Goal: Information Seeking & Learning: Check status

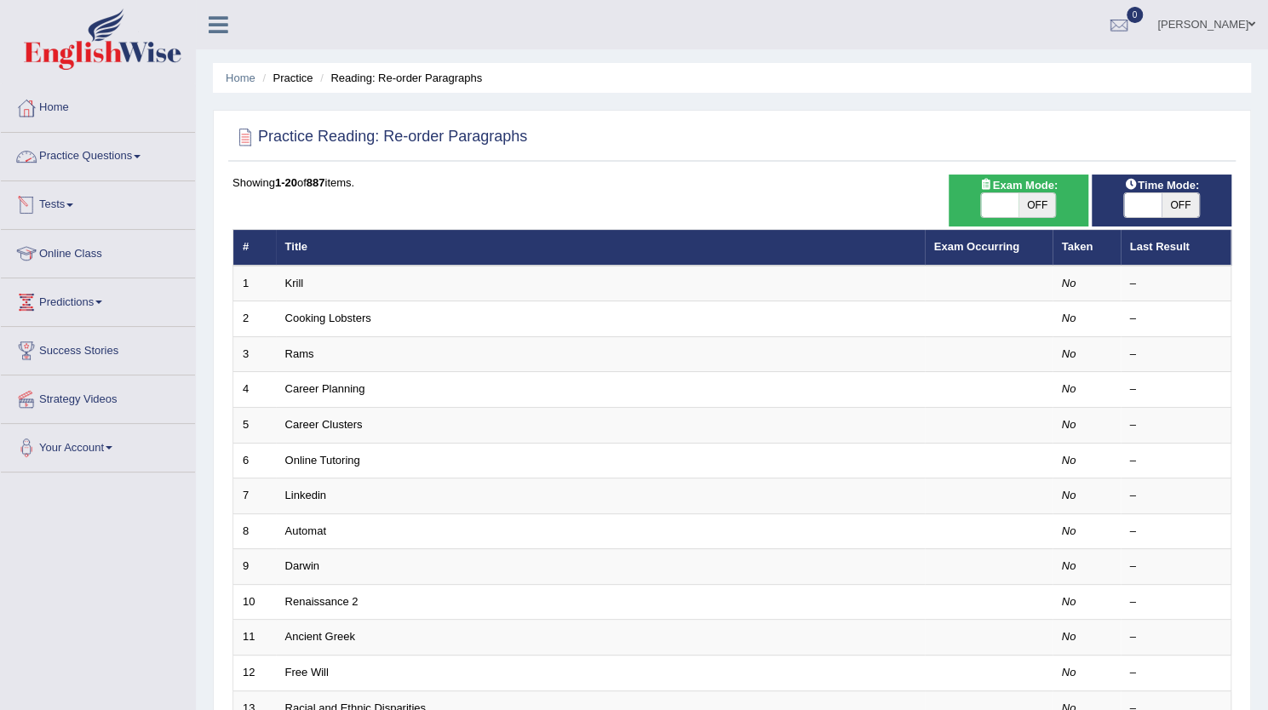
click at [77, 159] on link "Practice Questions" at bounding box center [98, 154] width 194 height 43
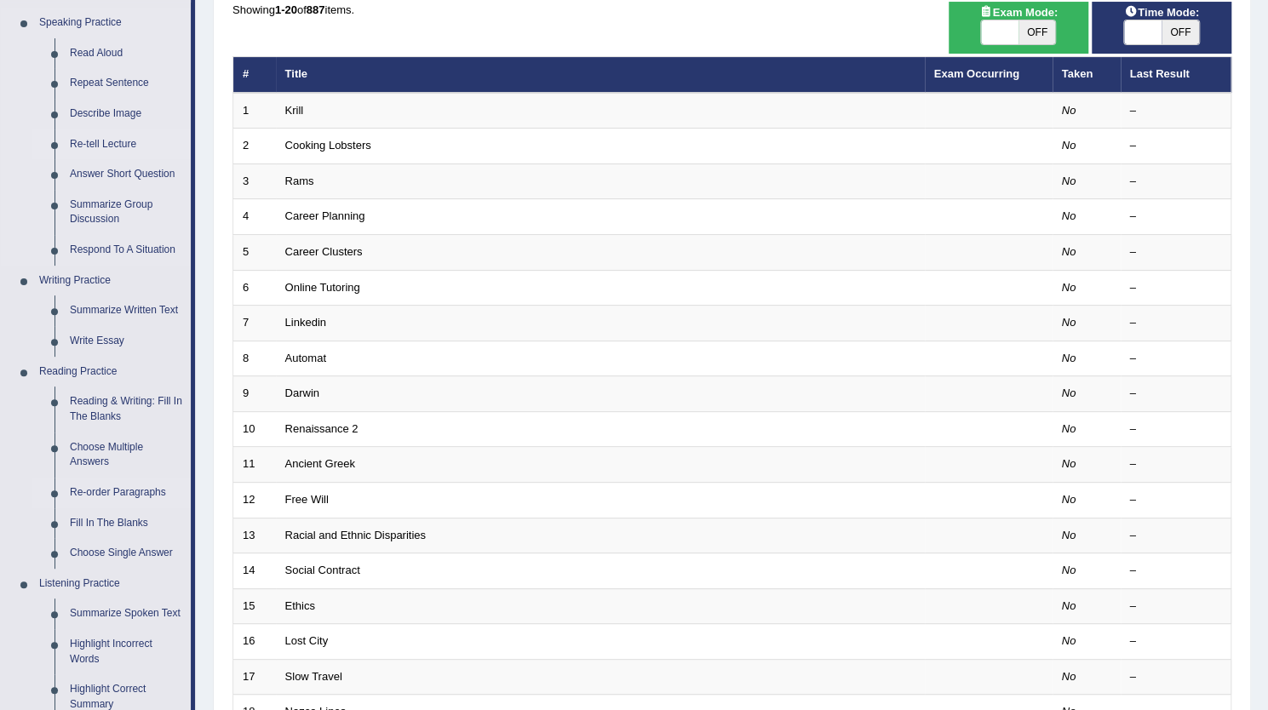
scroll to position [174, 0]
click at [101, 418] on link "Reading & Writing: Fill In The Blanks" at bounding box center [126, 408] width 129 height 45
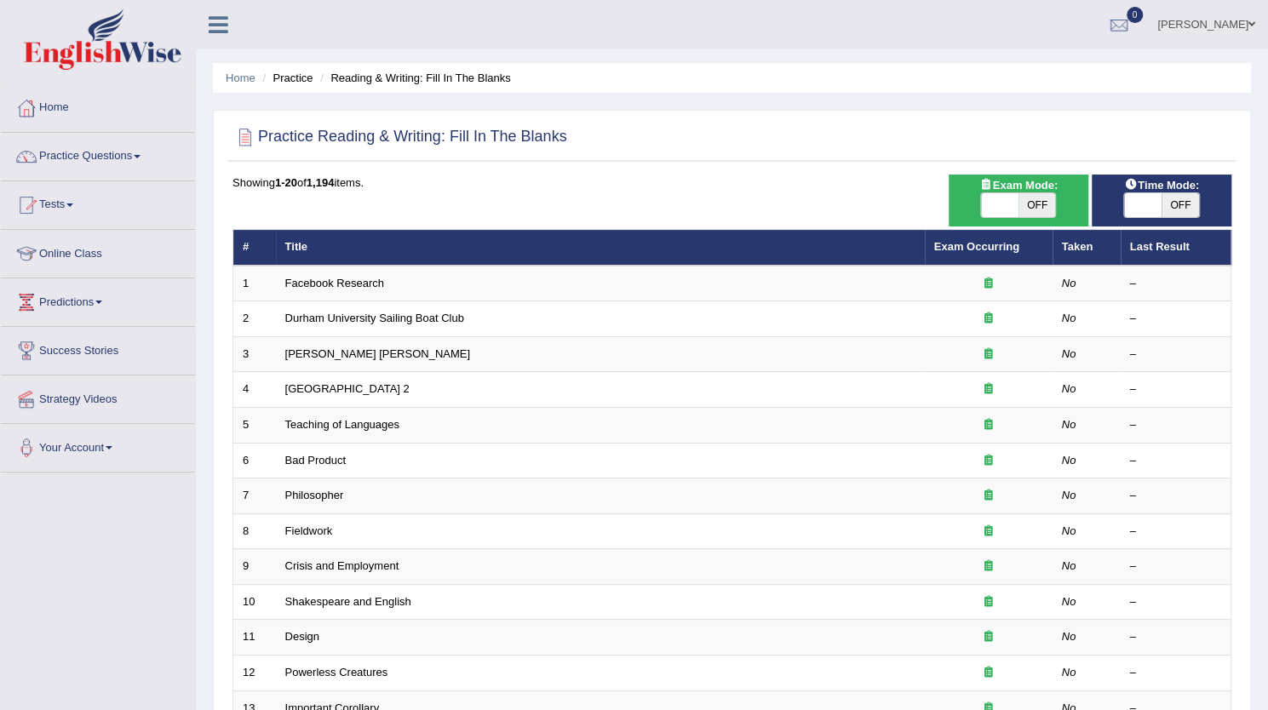
click at [1030, 206] on span "OFF" at bounding box center [1036, 205] width 37 height 24
checkbox input "true"
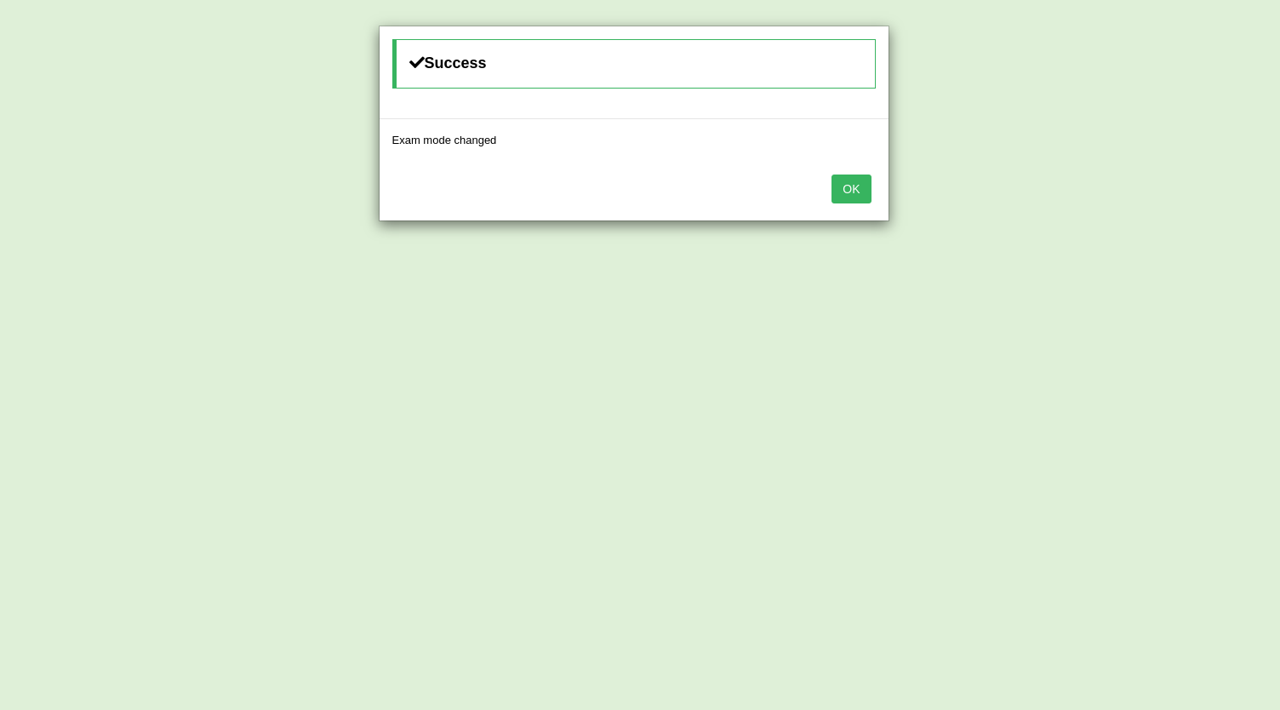
click at [850, 178] on button "OK" at bounding box center [851, 189] width 39 height 29
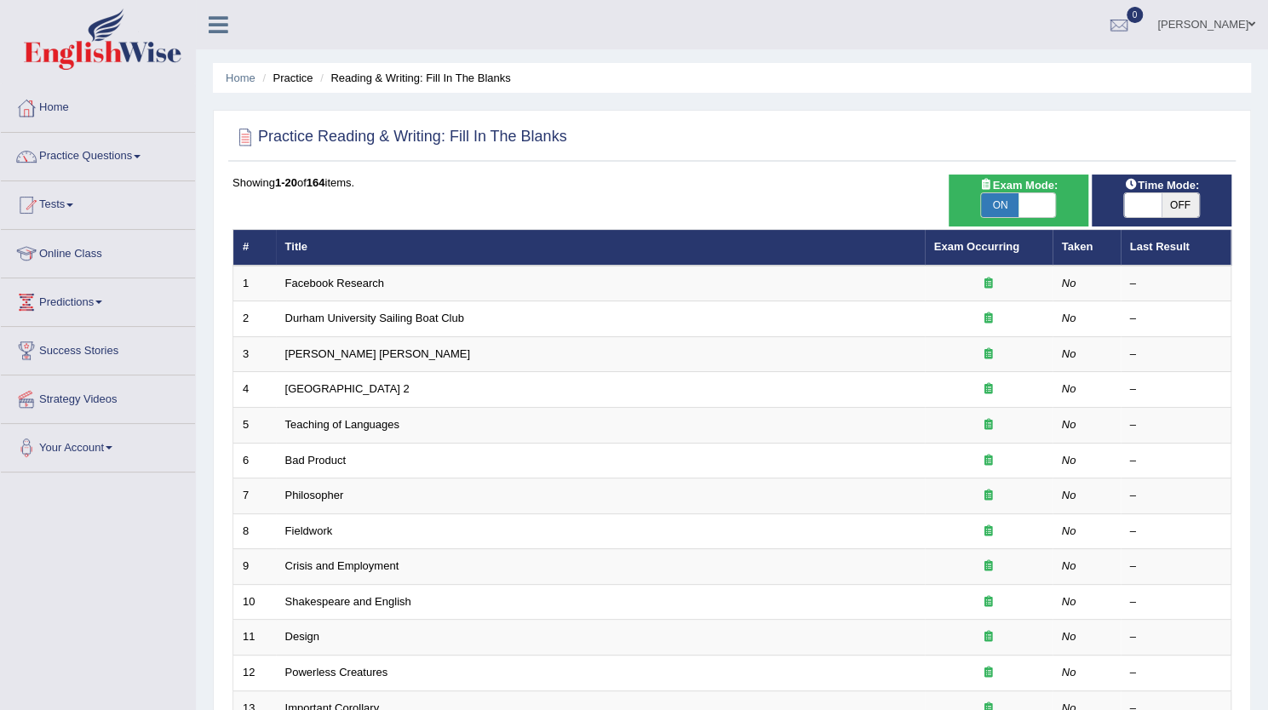
click at [1187, 208] on span "OFF" at bounding box center [1179, 205] width 37 height 24
checkbox input "true"
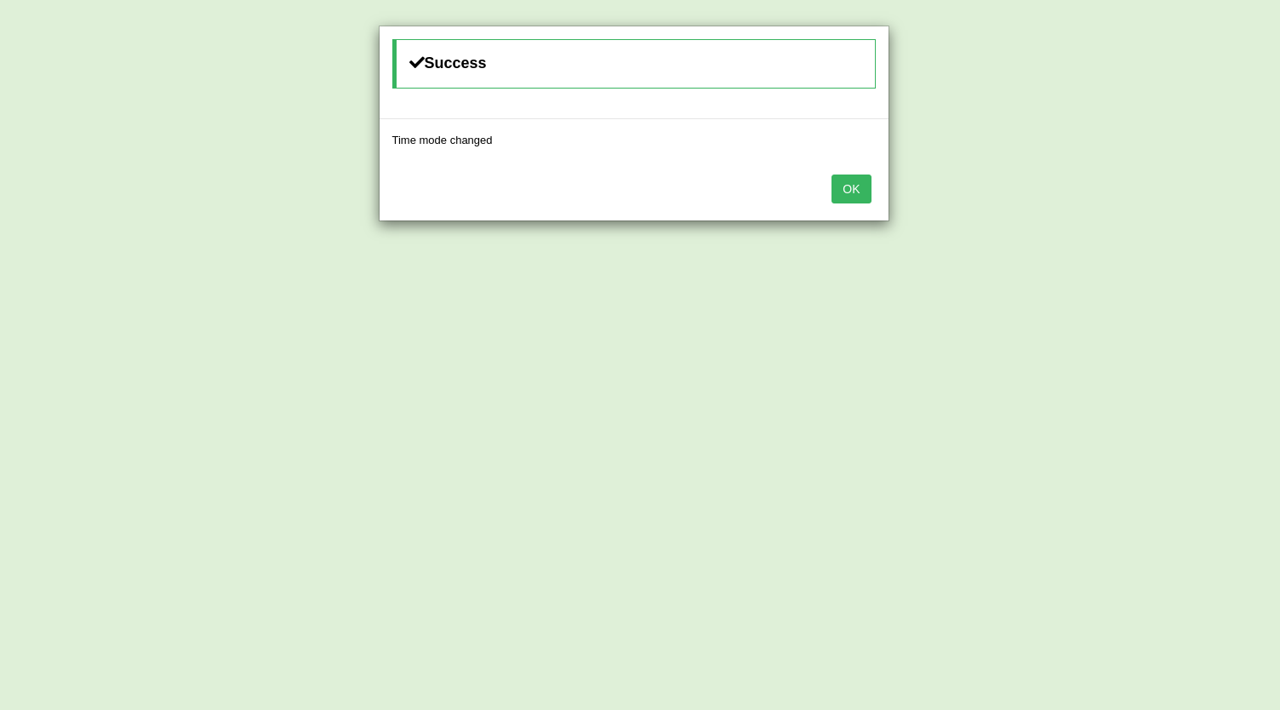
click at [856, 190] on button "OK" at bounding box center [851, 189] width 39 height 29
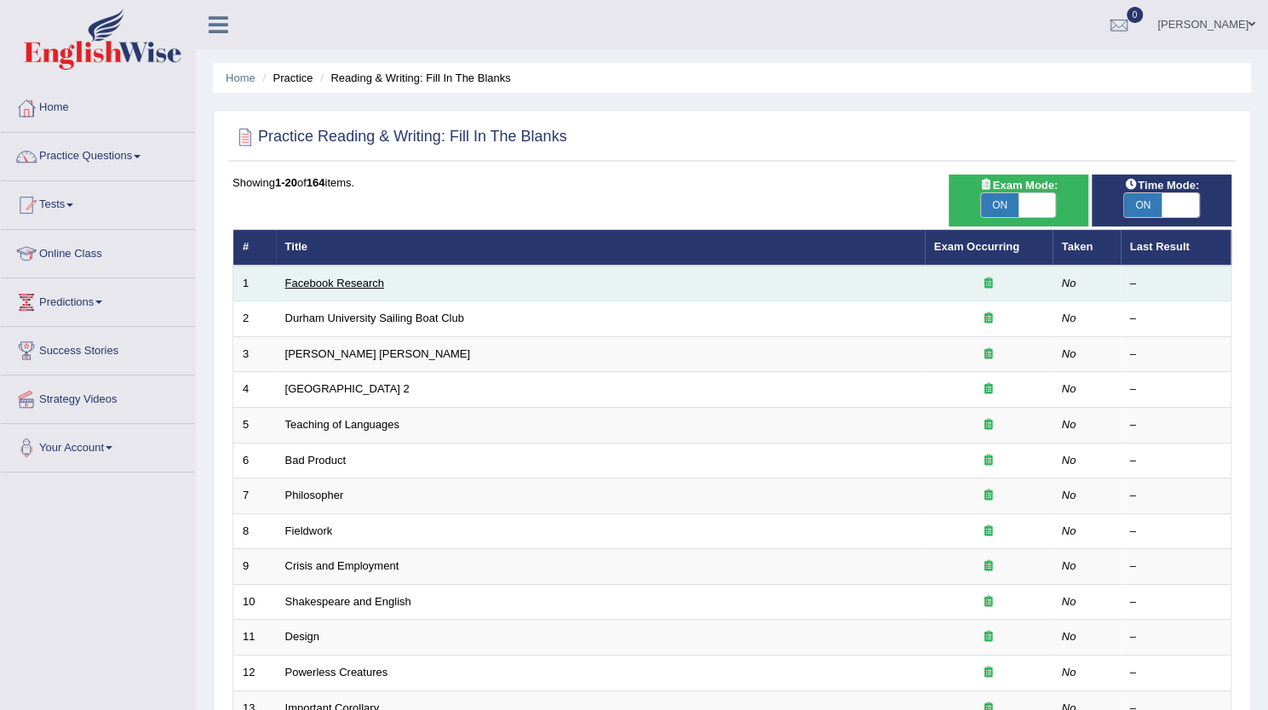
click at [341, 278] on link "Facebook Research" at bounding box center [334, 283] width 99 height 13
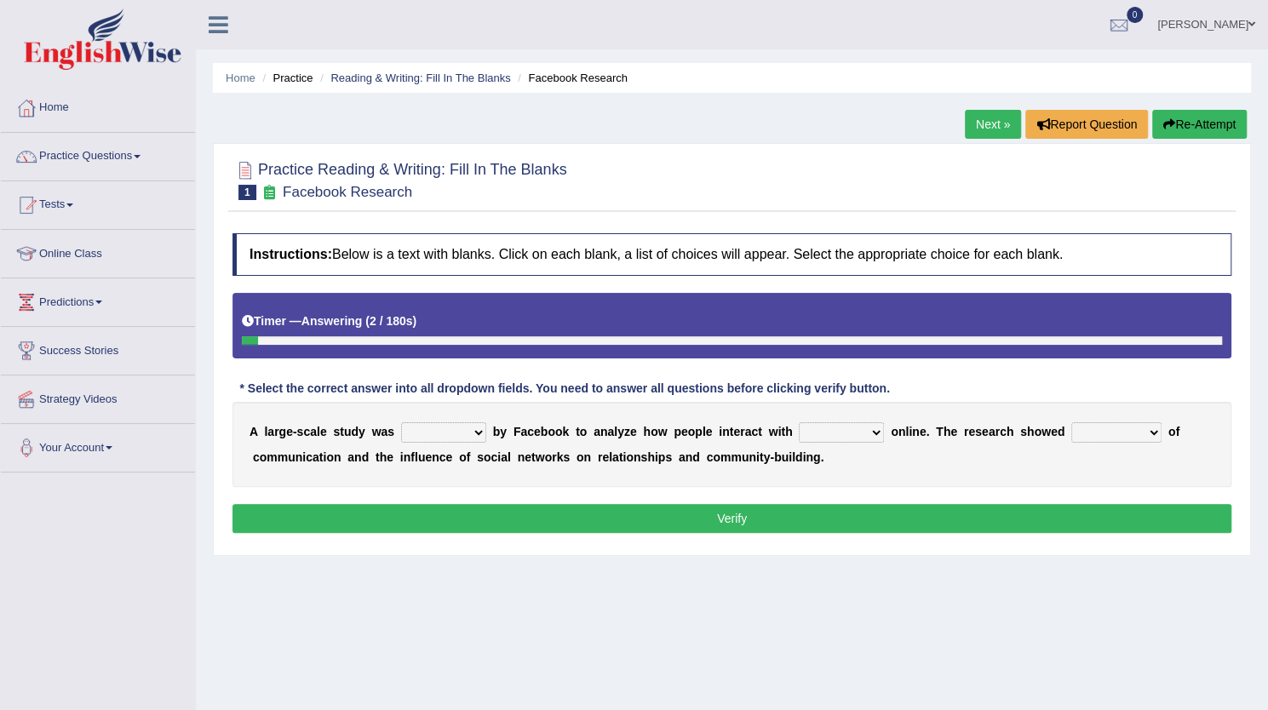
click at [468, 427] on select "surveyed had asked made" at bounding box center [443, 432] width 85 height 20
select select "surveyed"
click at [401, 422] on select "surveyed had asked made" at bounding box center [443, 432] width 85 height 20
click at [876, 431] on select "together all each other another" at bounding box center [840, 432] width 85 height 20
select select "each other"
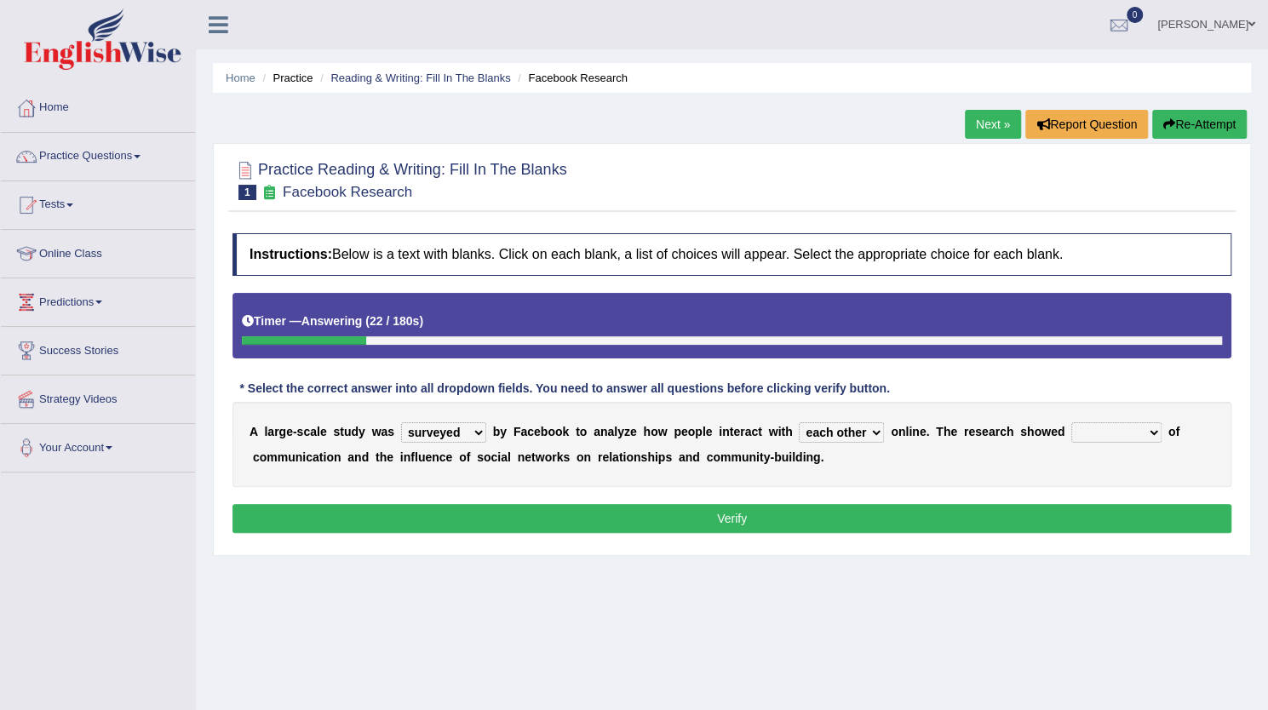
click at [798, 422] on select "together all each other another" at bounding box center [840, 432] width 85 height 20
click at [1112, 438] on select "advantages standards fellowships patterns" at bounding box center [1116, 432] width 90 height 20
select select "patterns"
click at [1071, 422] on select "advantages standards fellowships patterns" at bounding box center [1116, 432] width 90 height 20
click at [717, 511] on button "Verify" at bounding box center [731, 518] width 999 height 29
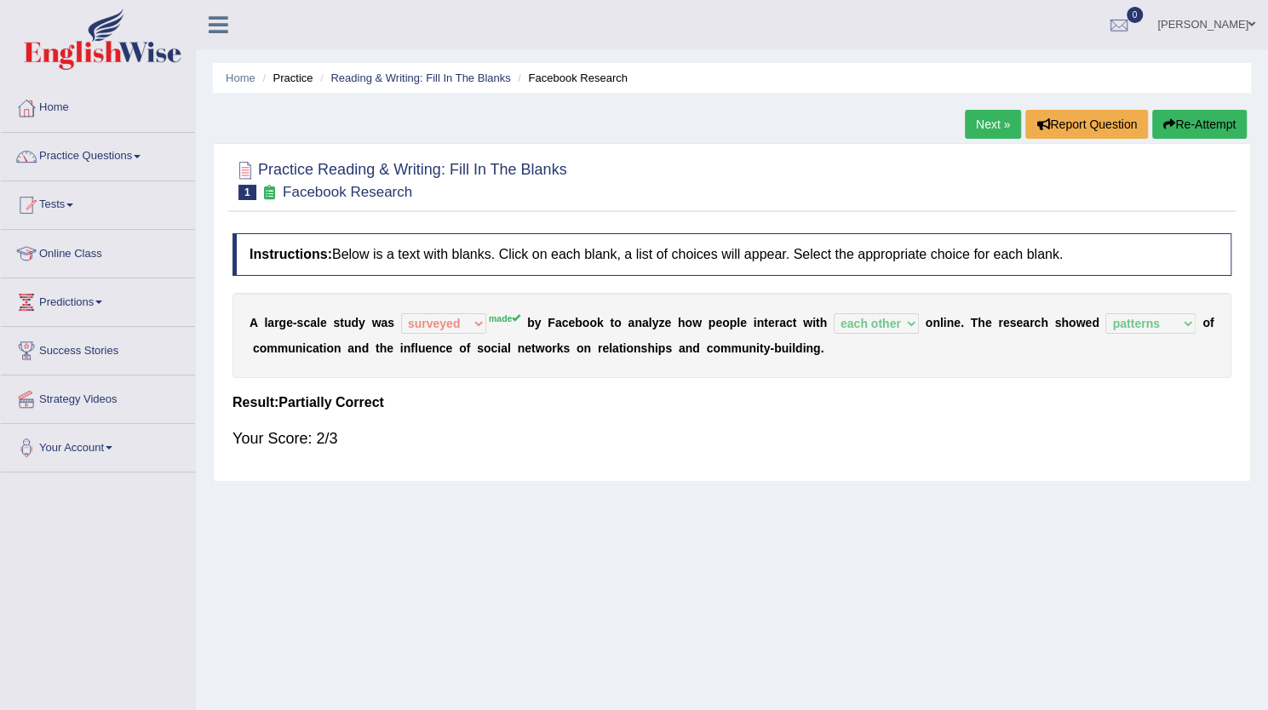
click at [987, 117] on link "Next »" at bounding box center [992, 124] width 56 height 29
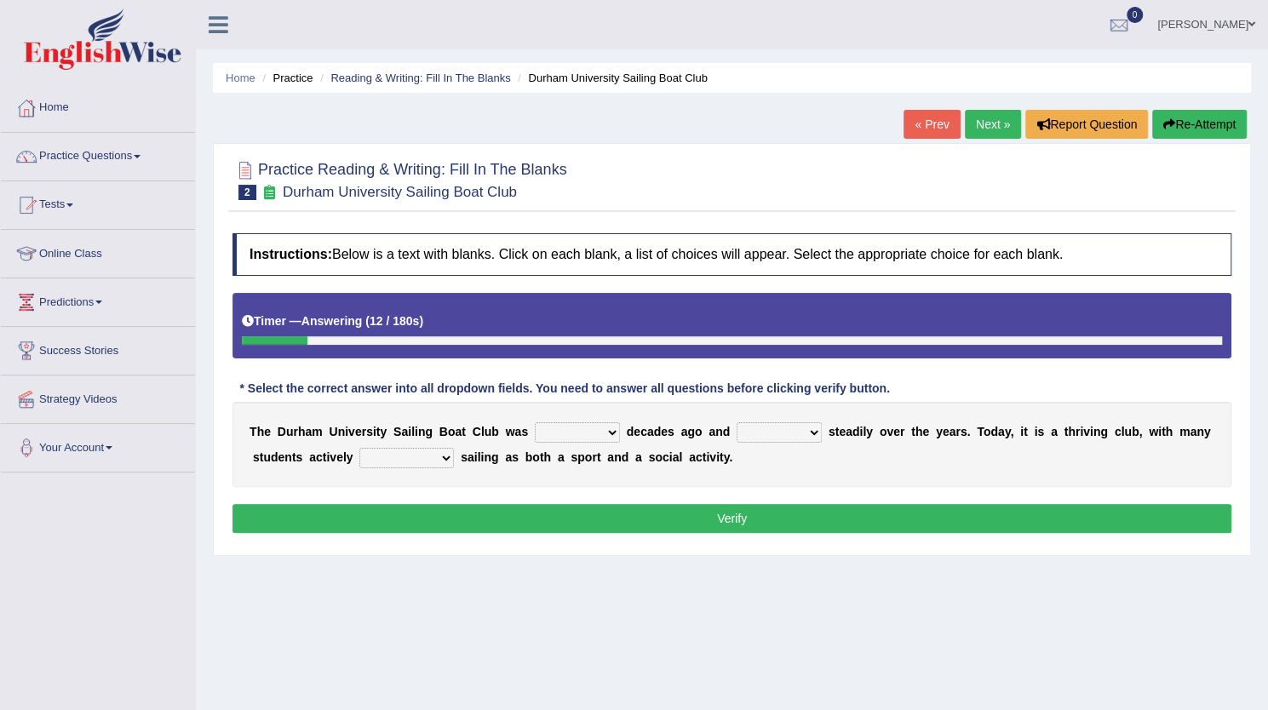
click at [583, 424] on select "found fund founded find" at bounding box center [577, 432] width 85 height 20
select select "found"
click at [535, 422] on select "found fund founded find" at bounding box center [577, 432] width 85 height 20
click at [793, 430] on select "grow growing has grown grown" at bounding box center [778, 432] width 85 height 20
select select "has grown"
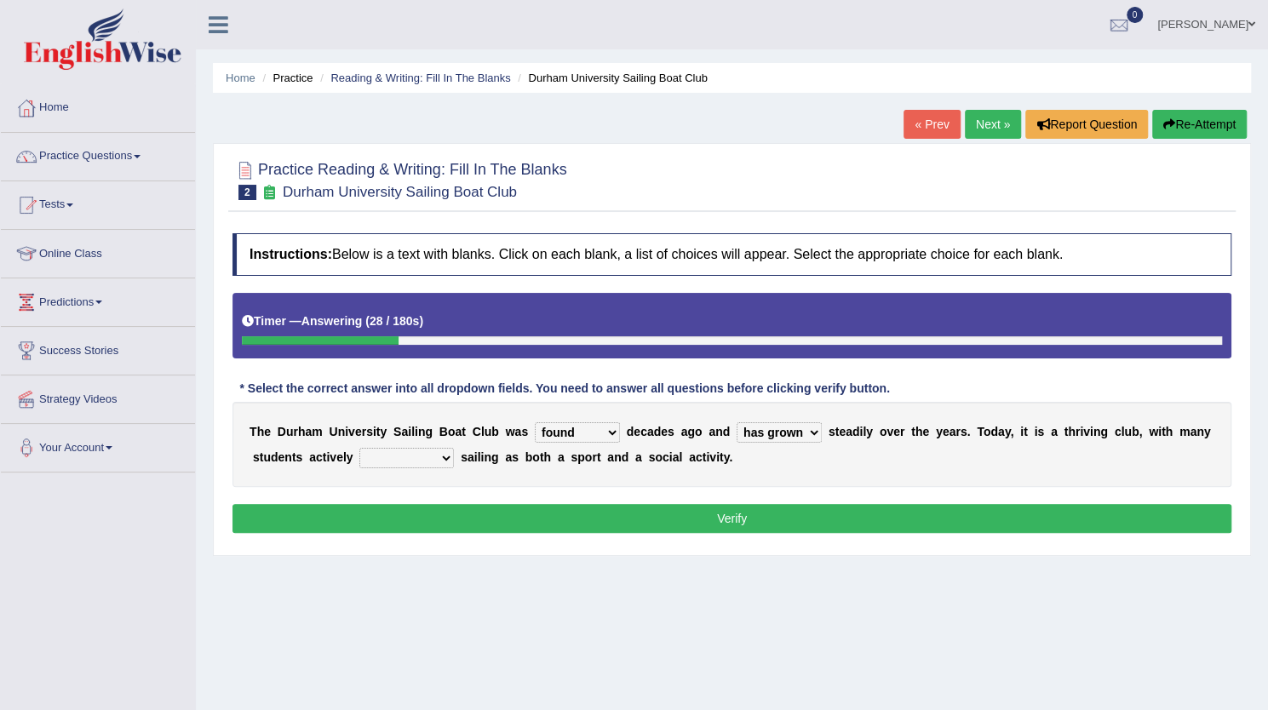
click at [736, 422] on select "grow growing has grown grown" at bounding box center [778, 432] width 85 height 20
click at [385, 453] on select "enjoy enjoyed are enjoying enjoying" at bounding box center [406, 458] width 94 height 20
select select "enjoying"
click at [359, 448] on select "enjoy enjoyed are enjoying enjoying" at bounding box center [406, 458] width 94 height 20
click at [605, 519] on button "Verify" at bounding box center [731, 518] width 999 height 29
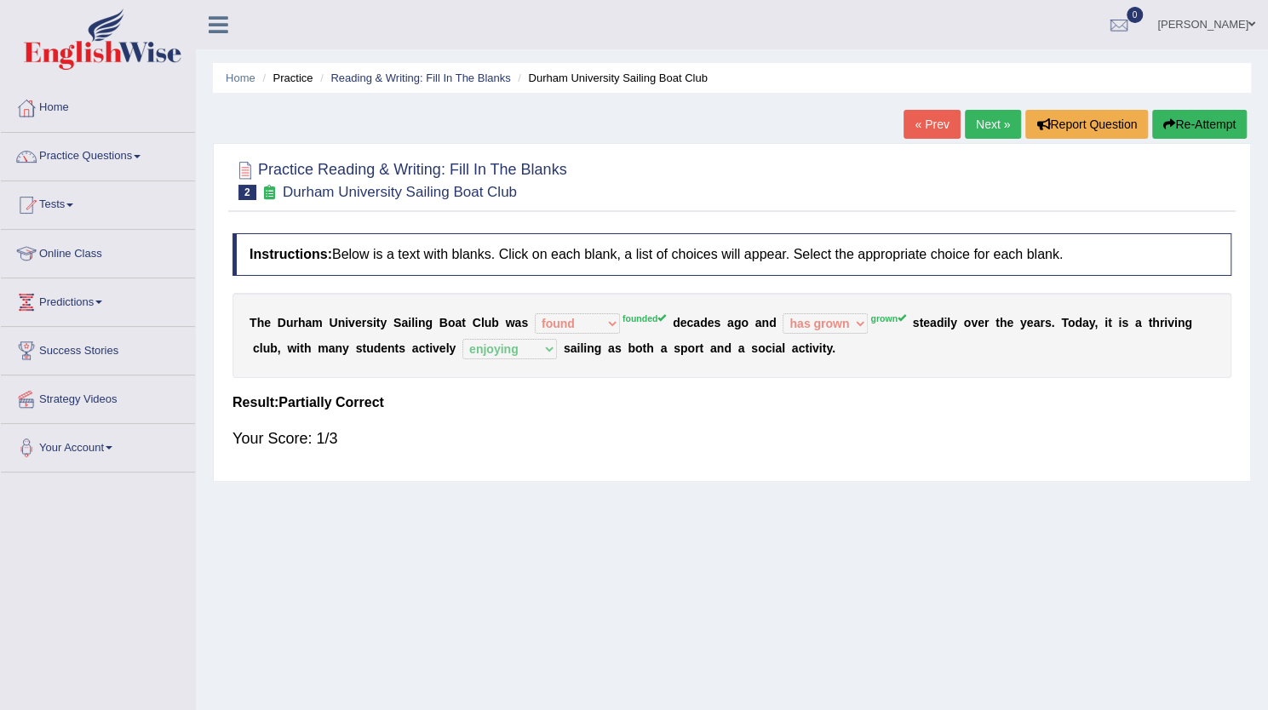
click at [800, 627] on div "Home Practice Reading & Writing: Fill In The Blanks Durham University Sailing B…" at bounding box center [732, 425] width 1072 height 851
click at [116, 152] on link "Practice Questions" at bounding box center [98, 154] width 194 height 43
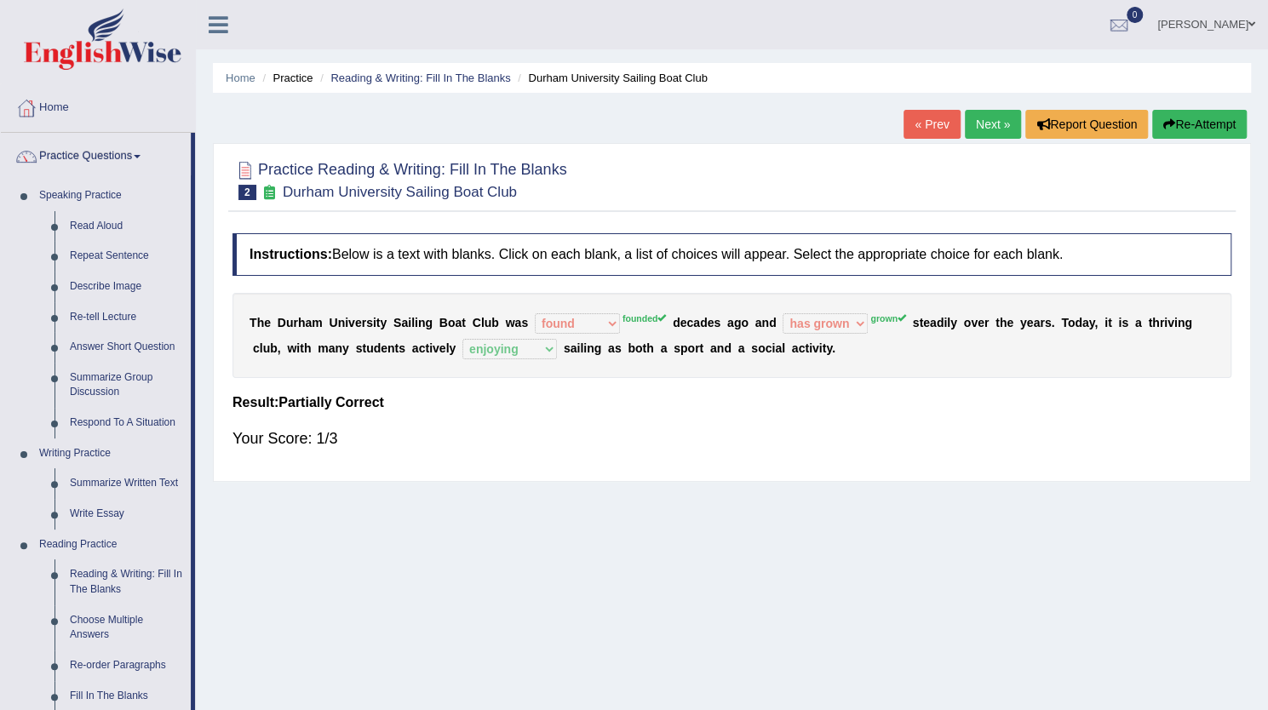
click at [101, 153] on link "Practice Questions" at bounding box center [96, 154] width 190 height 43
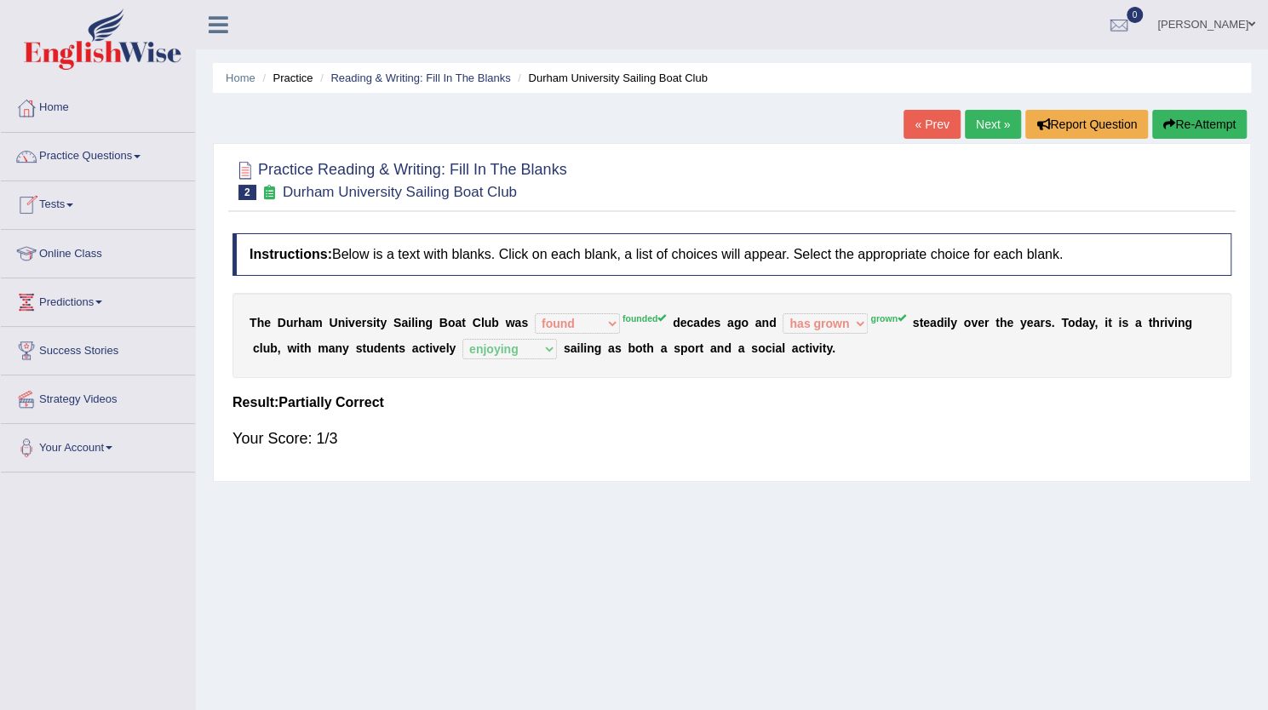
click at [73, 203] on span at bounding box center [69, 204] width 7 height 3
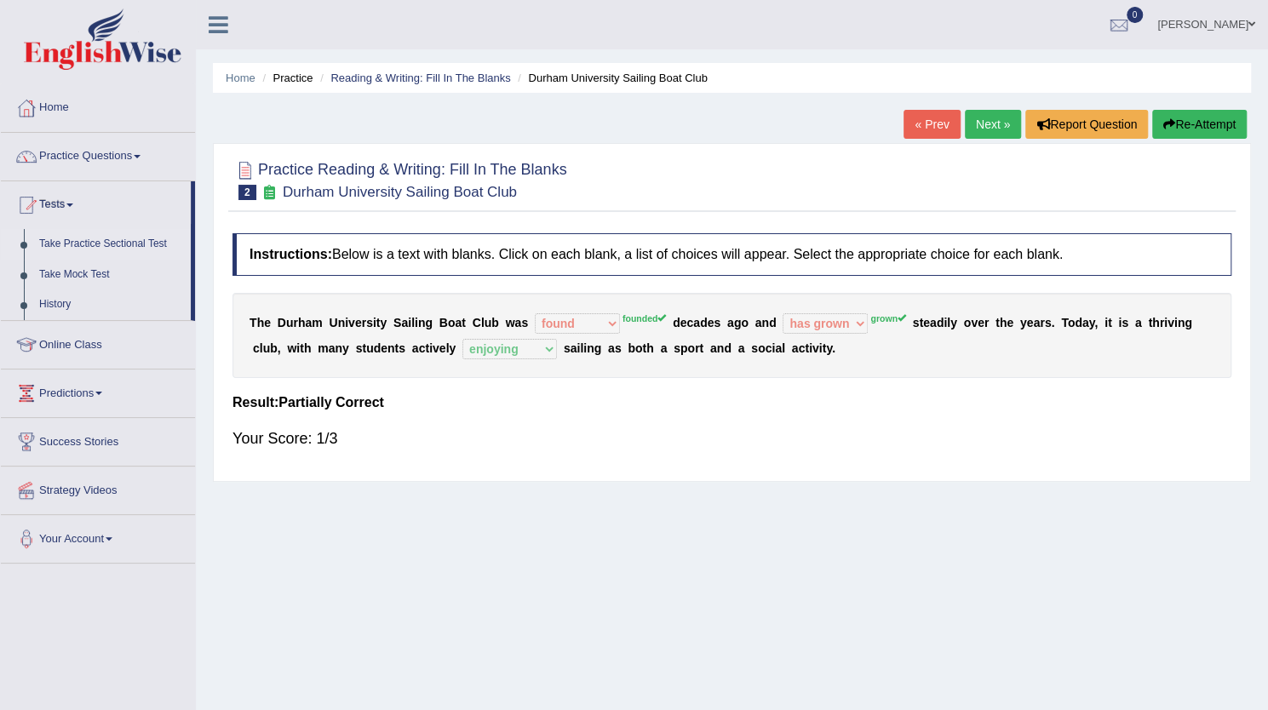
click at [111, 243] on link "Take Practice Sectional Test" at bounding box center [110, 244] width 159 height 31
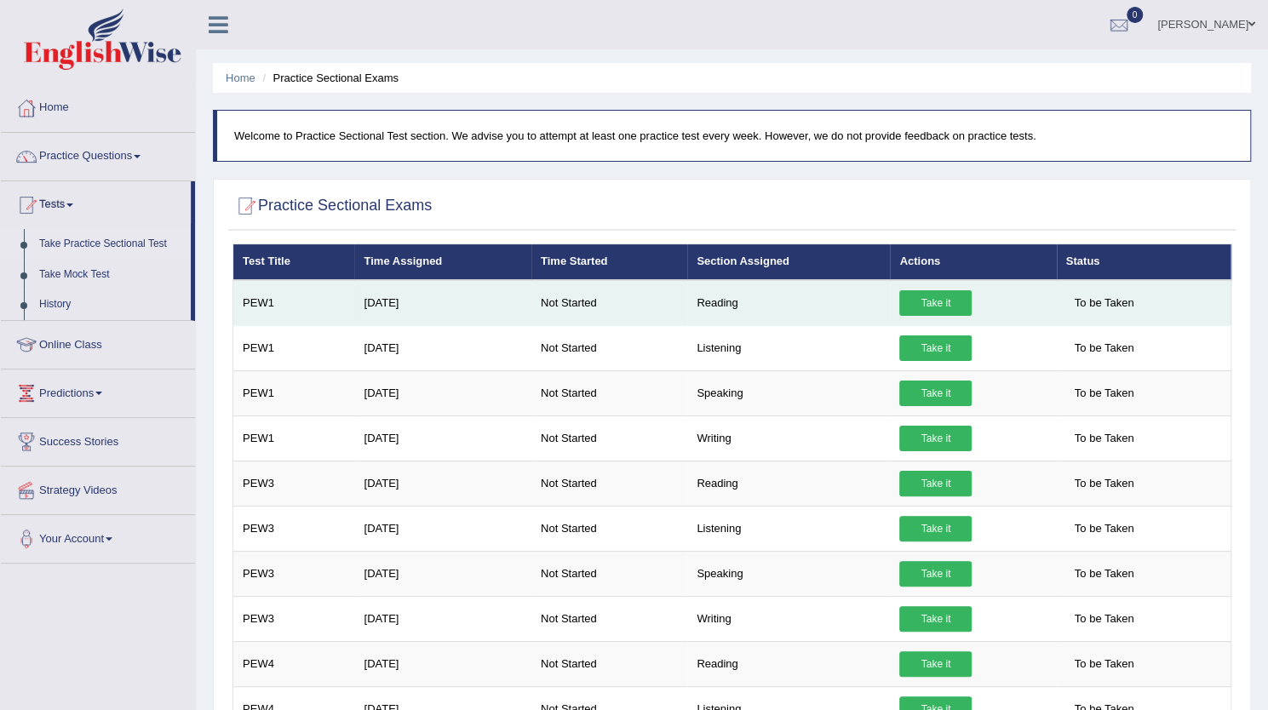
click at [930, 297] on link "Take it" at bounding box center [935, 303] width 72 height 26
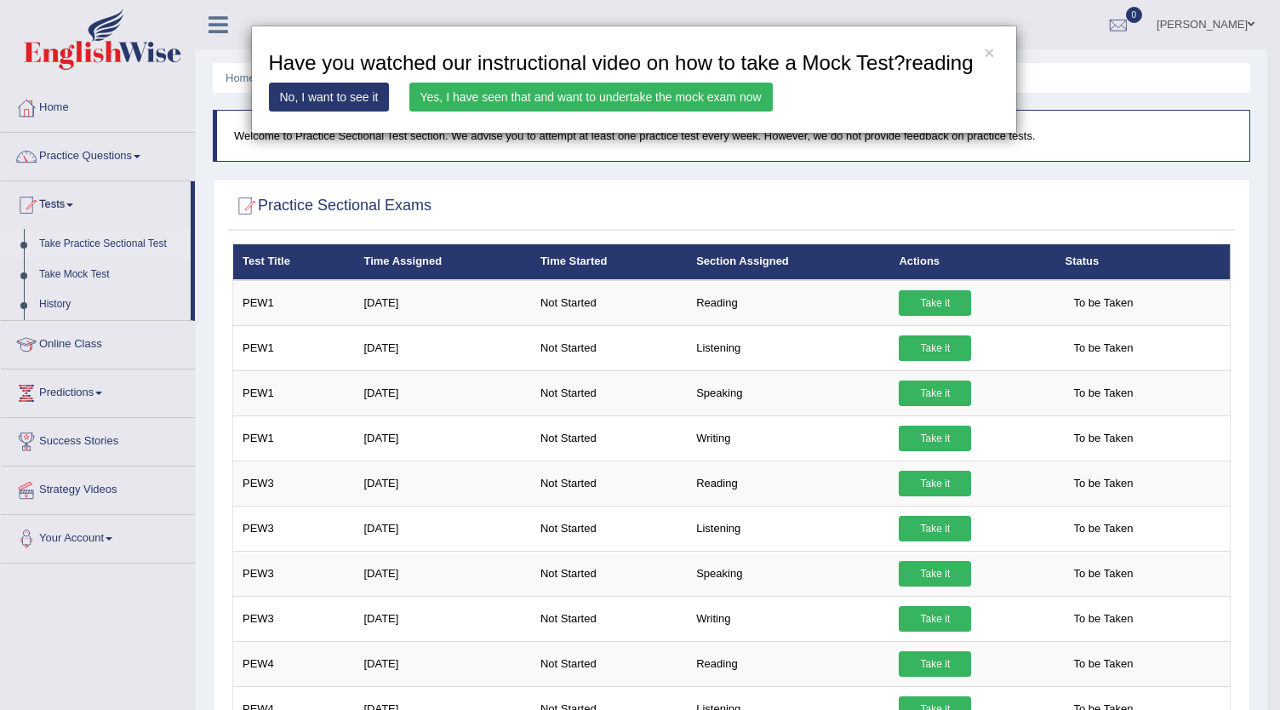
click at [335, 87] on link "No, I want to see it" at bounding box center [329, 97] width 121 height 29
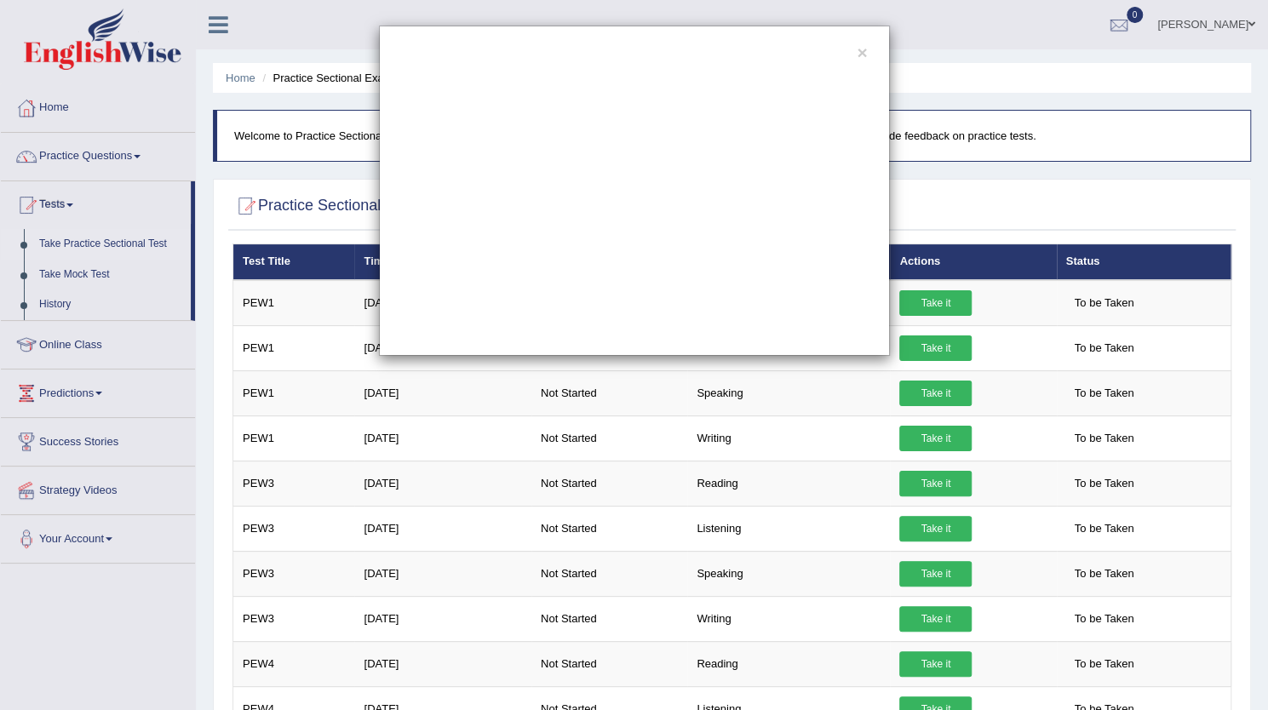
click at [885, 132] on div "×" at bounding box center [634, 191] width 511 height 330
click at [924, 146] on div "×" at bounding box center [634, 191] width 1268 height 330
click at [856, 45] on button "×" at bounding box center [861, 52] width 10 height 18
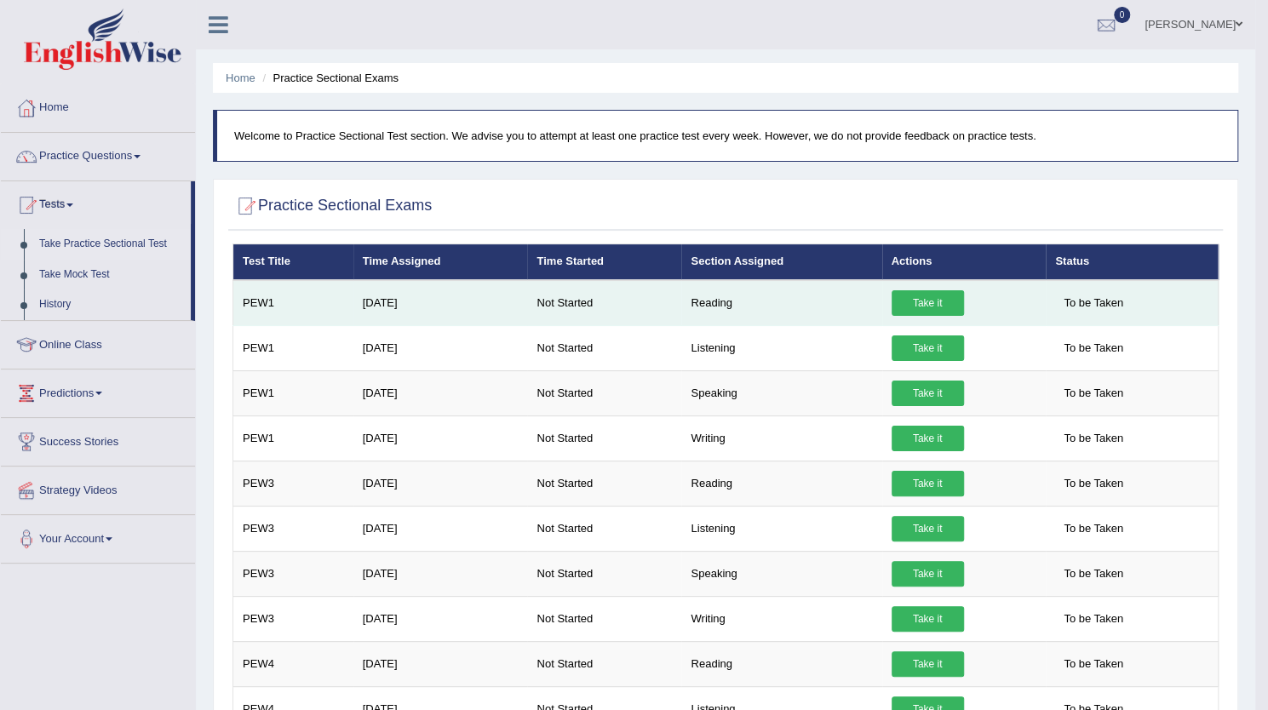
click at [916, 299] on link "Take it" at bounding box center [927, 303] width 72 height 26
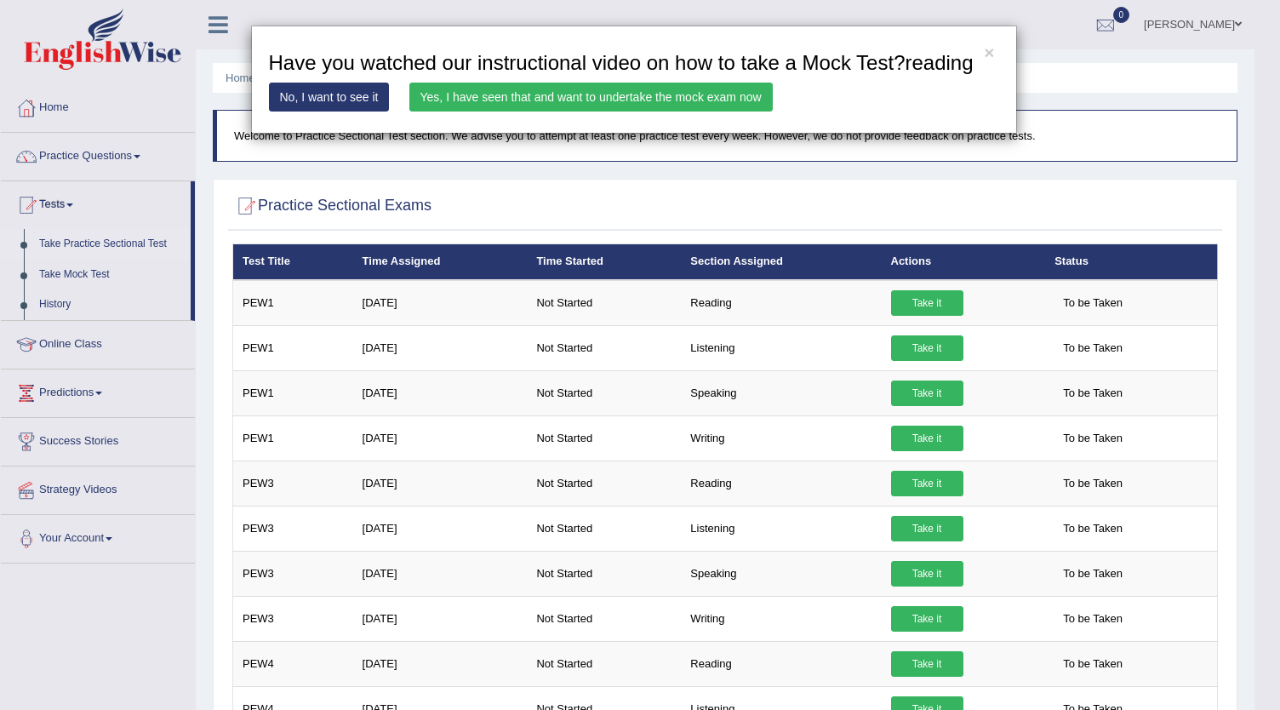
click at [717, 100] on link "Yes, I have seen that and want to undertake the mock exam now" at bounding box center [590, 97] width 363 height 29
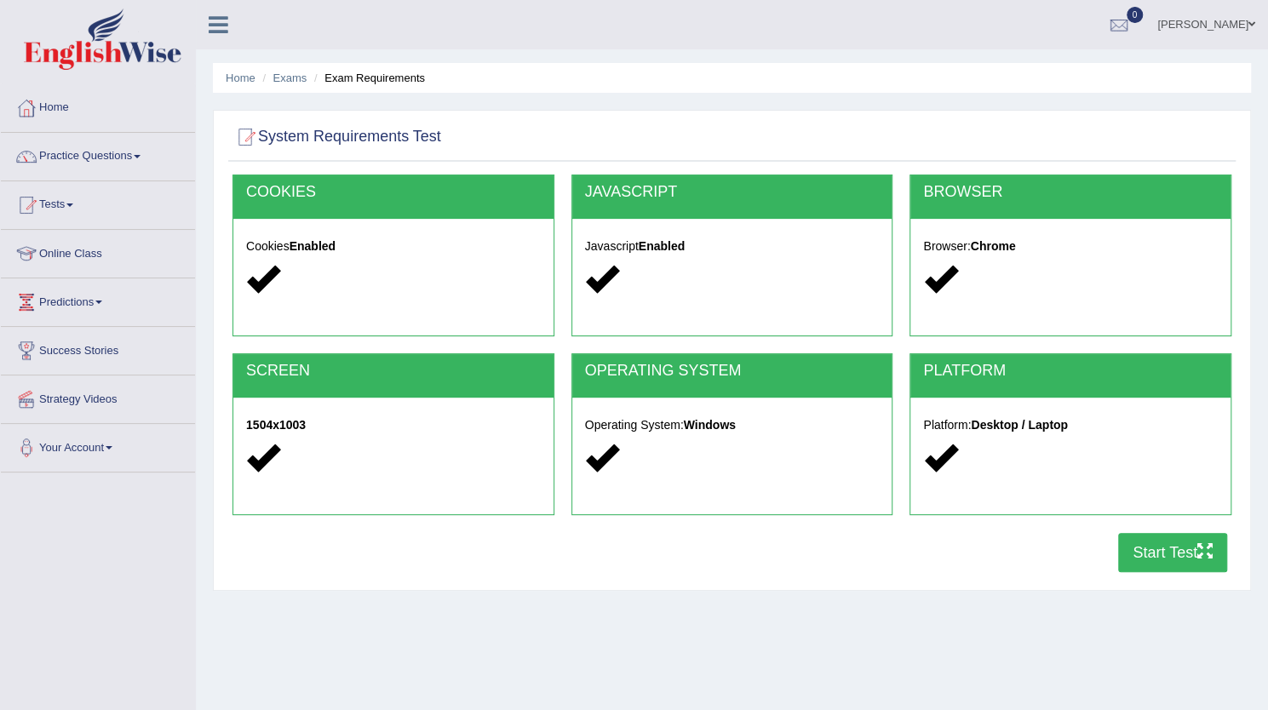
click at [1145, 546] on button "Start Test" at bounding box center [1172, 552] width 109 height 39
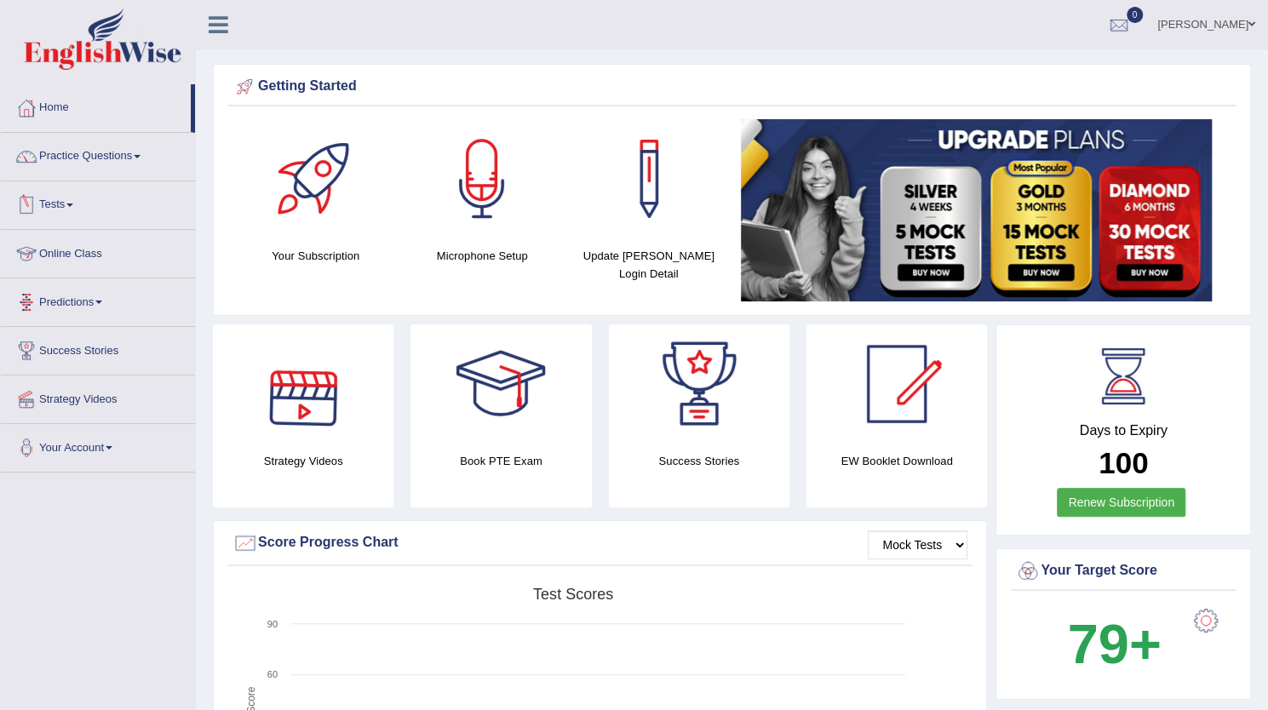
click at [66, 200] on link "Tests" at bounding box center [98, 202] width 194 height 43
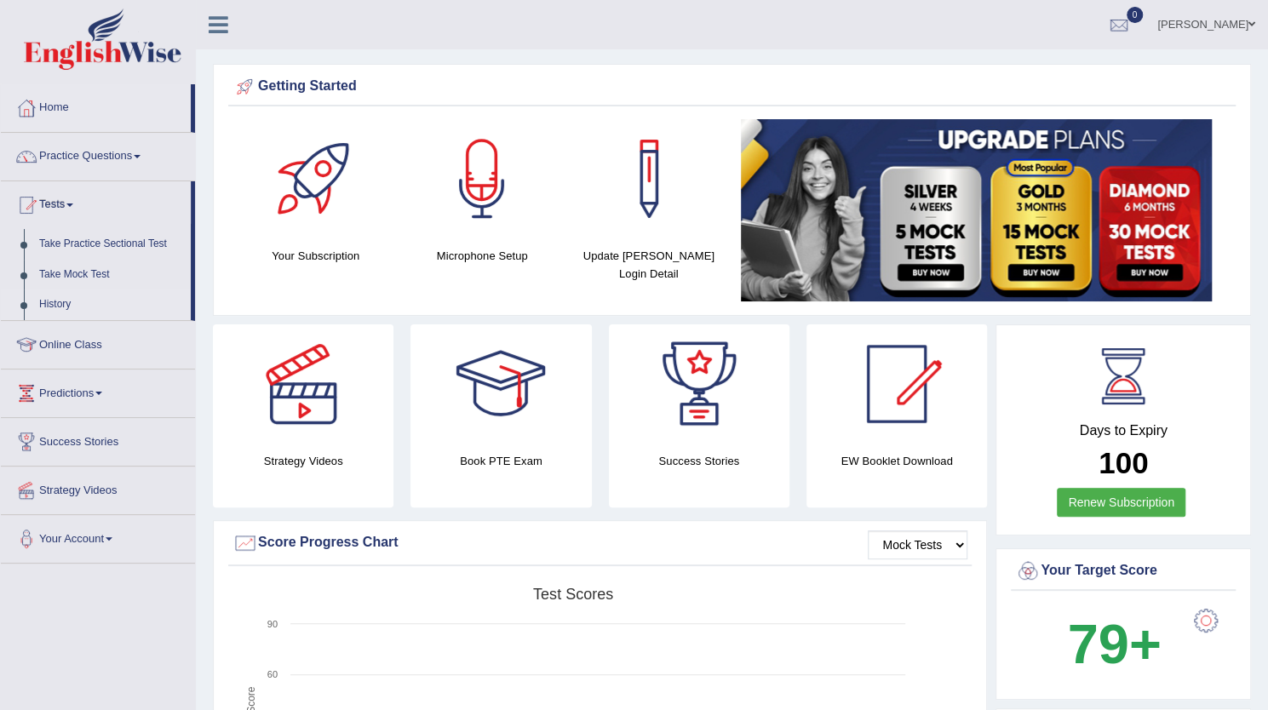
click at [44, 297] on link "History" at bounding box center [110, 304] width 159 height 31
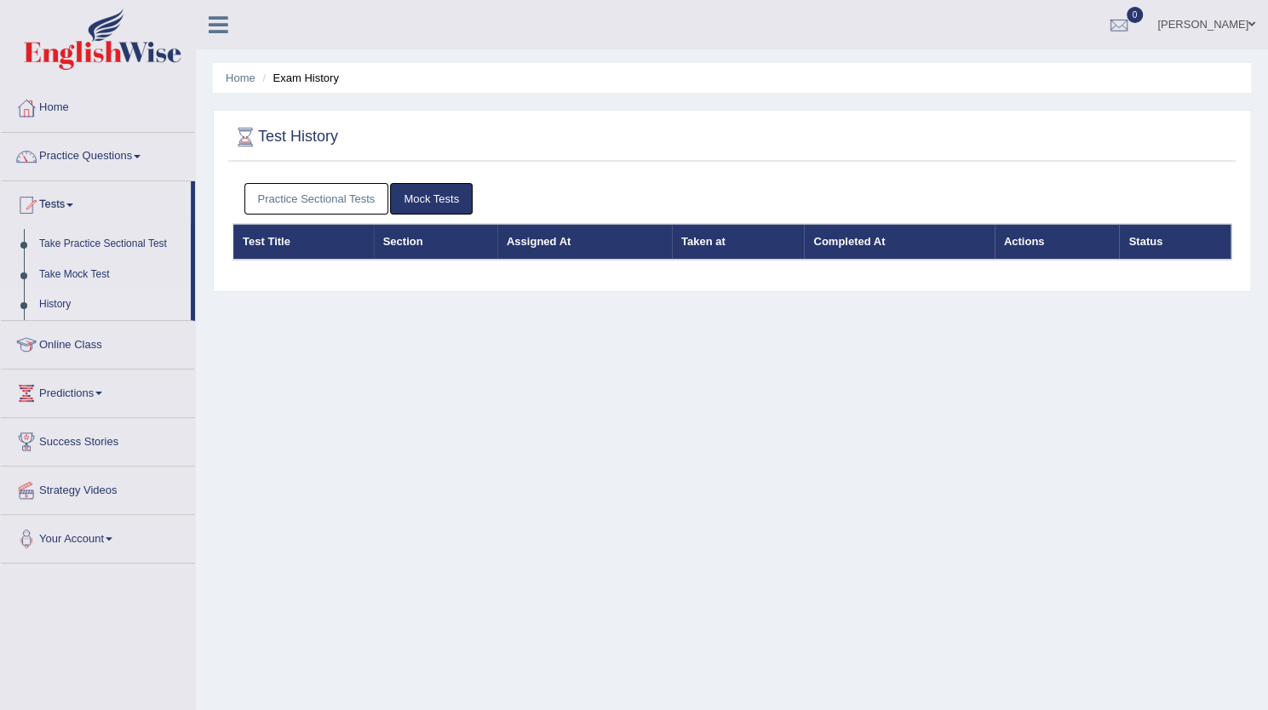
click at [338, 206] on link "Practice Sectional Tests" at bounding box center [316, 198] width 145 height 31
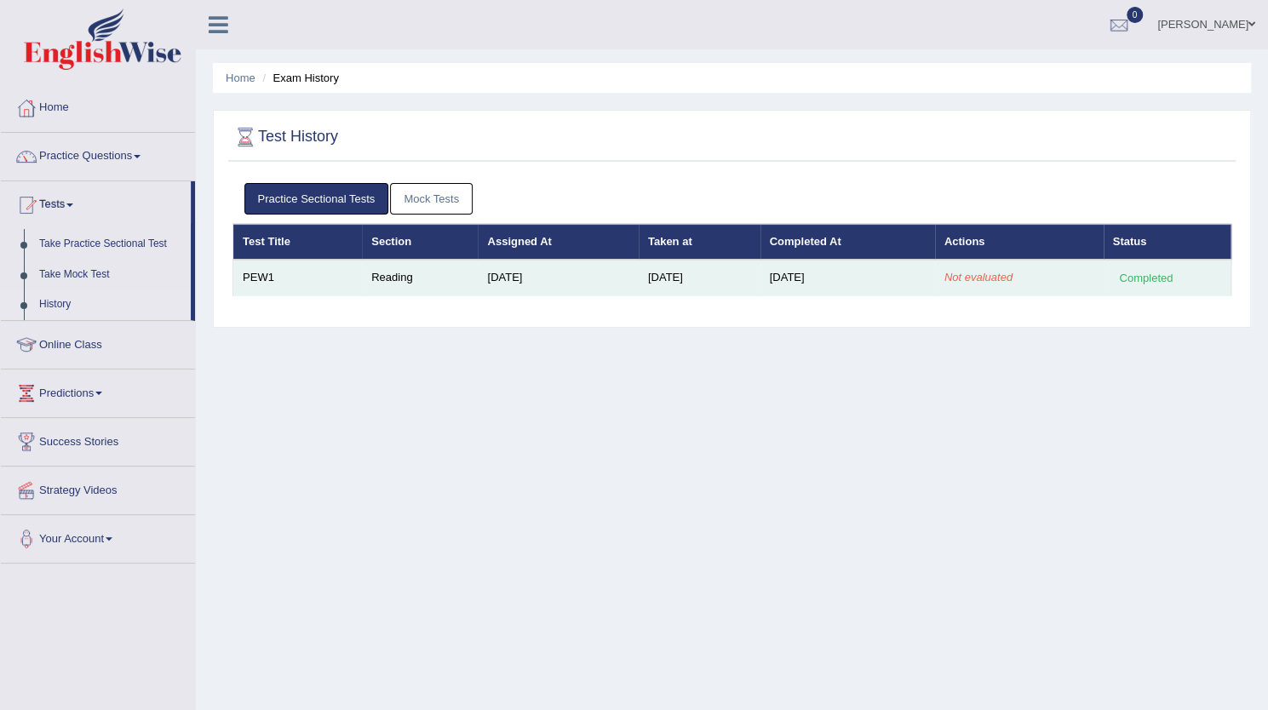
click at [1120, 270] on div "Completed" at bounding box center [1146, 278] width 66 height 18
click at [392, 276] on td "Reading" at bounding box center [420, 278] width 116 height 36
click at [255, 273] on td "PEW1" at bounding box center [297, 278] width 129 height 36
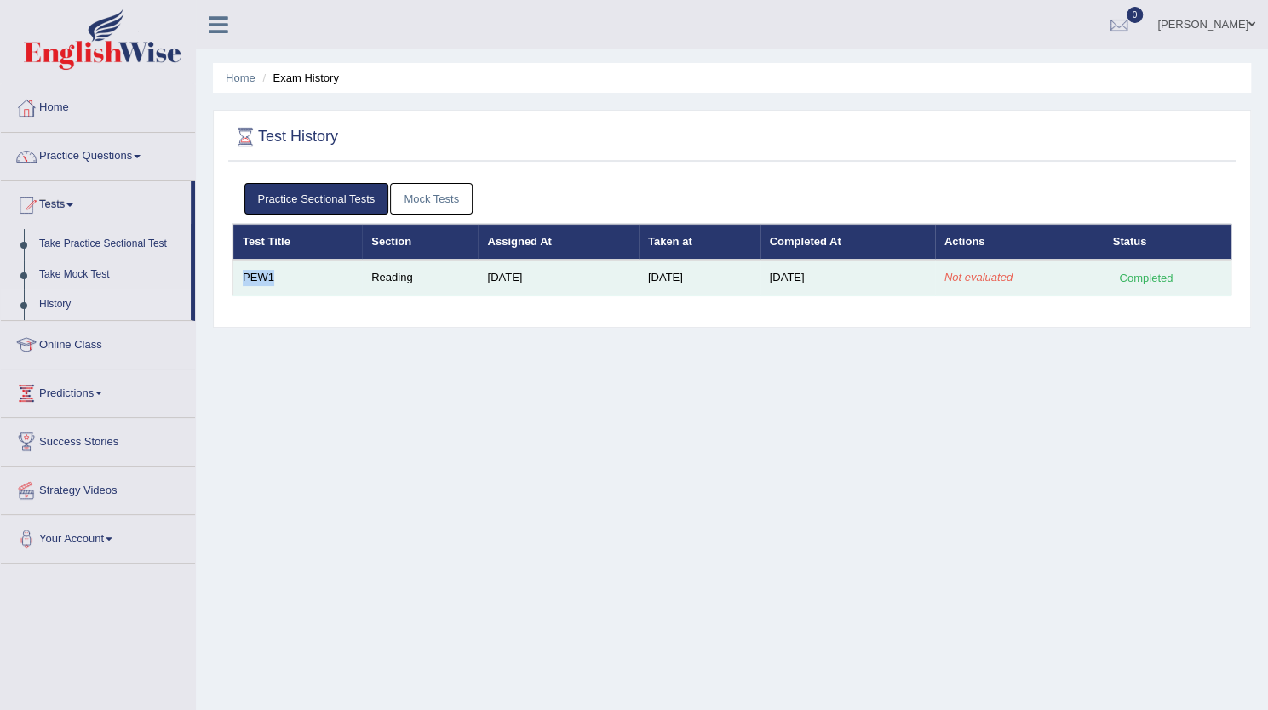
click at [255, 273] on td "PEW1" at bounding box center [297, 278] width 129 height 36
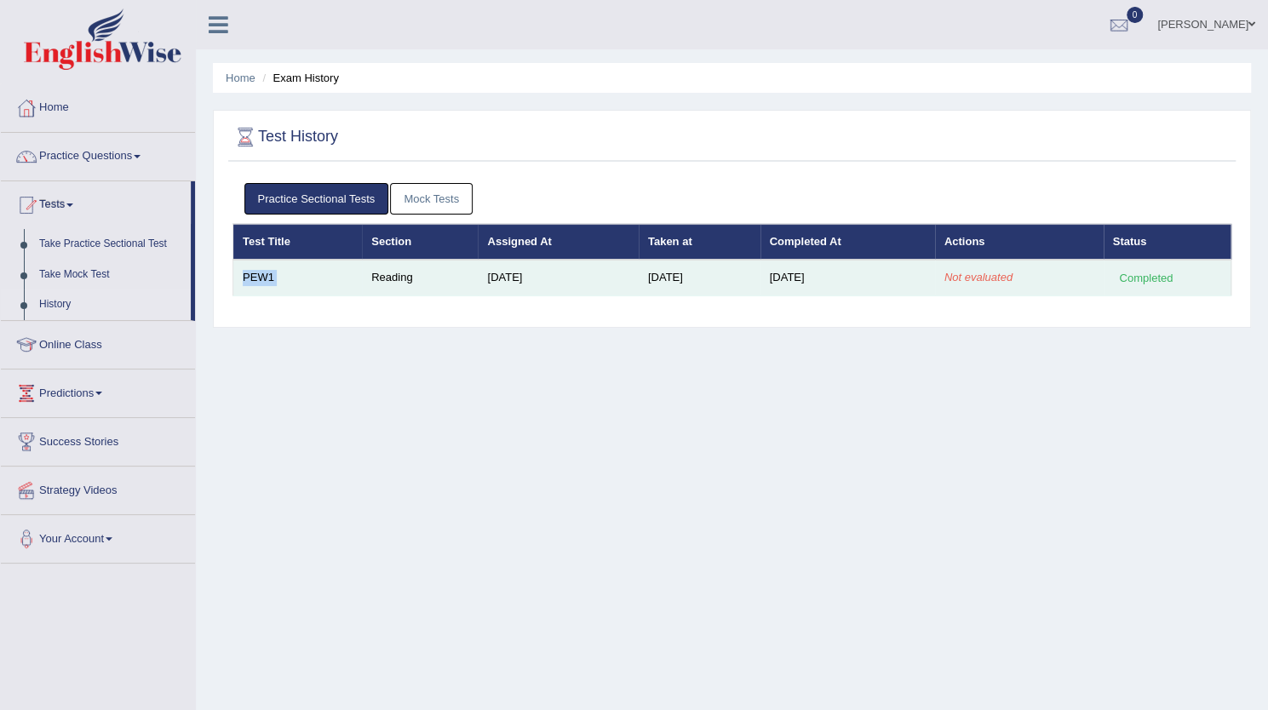
click at [255, 273] on td "PEW1" at bounding box center [297, 278] width 129 height 36
drag, startPoint x: 369, startPoint y: 271, endPoint x: 882, endPoint y: 275, distance: 512.5
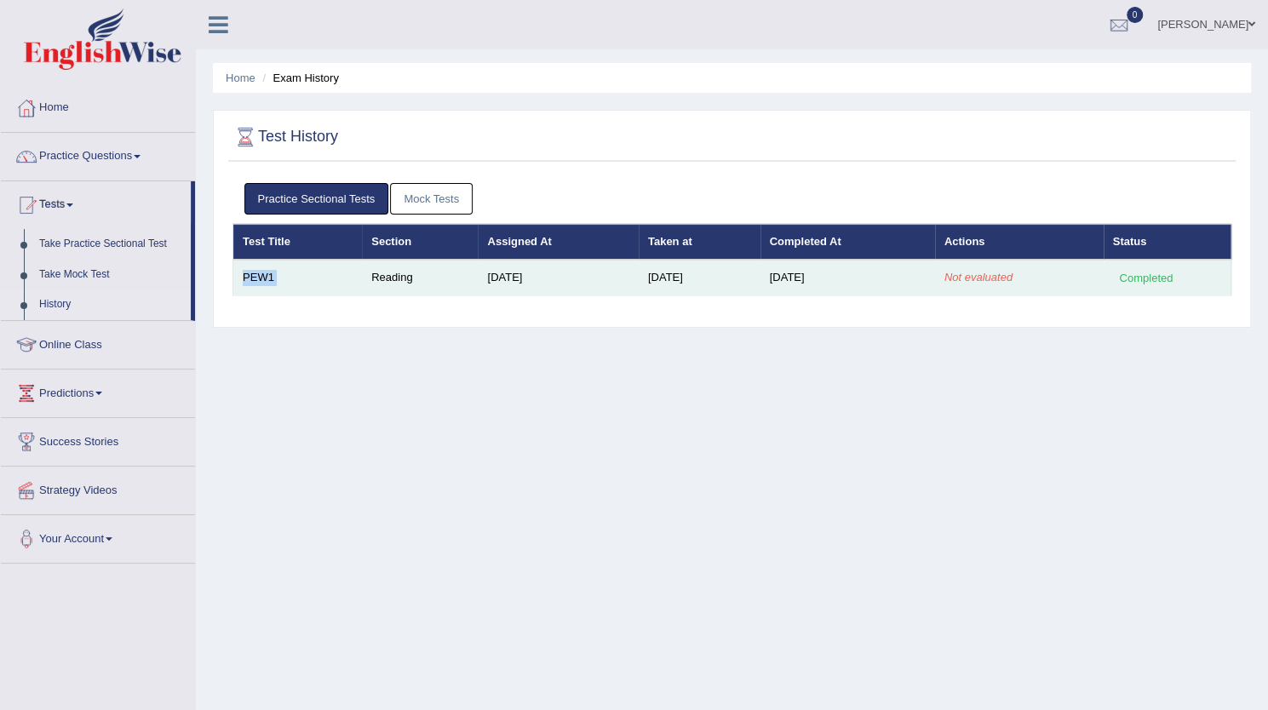
click at [882, 275] on tr "PEW1 Reading Aug 20, 2025 Sep 22, 2025 Sep 22, 2025 Not evaluated Completed" at bounding box center [732, 278] width 998 height 36
click at [882, 275] on td "Sep 22, 2025" at bounding box center [847, 278] width 175 height 36
click at [986, 263] on td "Not evaluated" at bounding box center [1019, 278] width 169 height 36
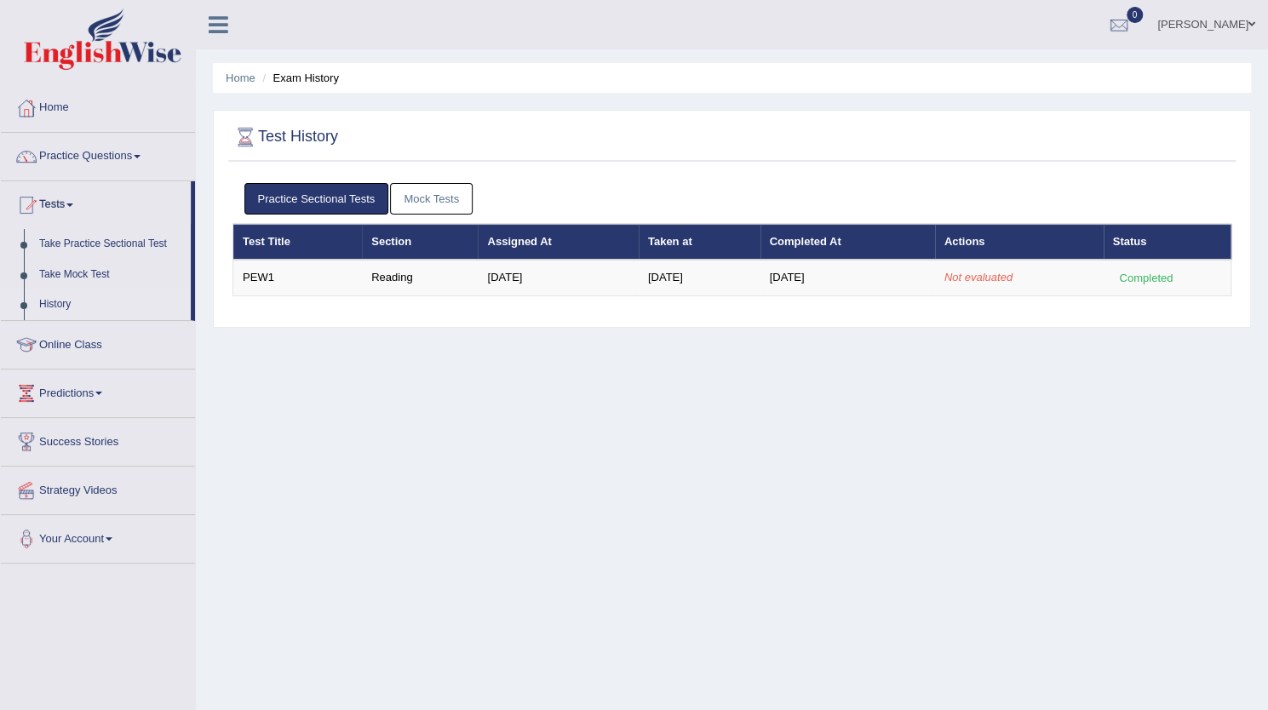
click at [910, 307] on div "Practice Sectional Tests Mock Tests Test Title Section Assigned At Taken at Com…" at bounding box center [731, 247] width 1007 height 144
click at [425, 204] on link "Mock Tests" at bounding box center [431, 198] width 83 height 31
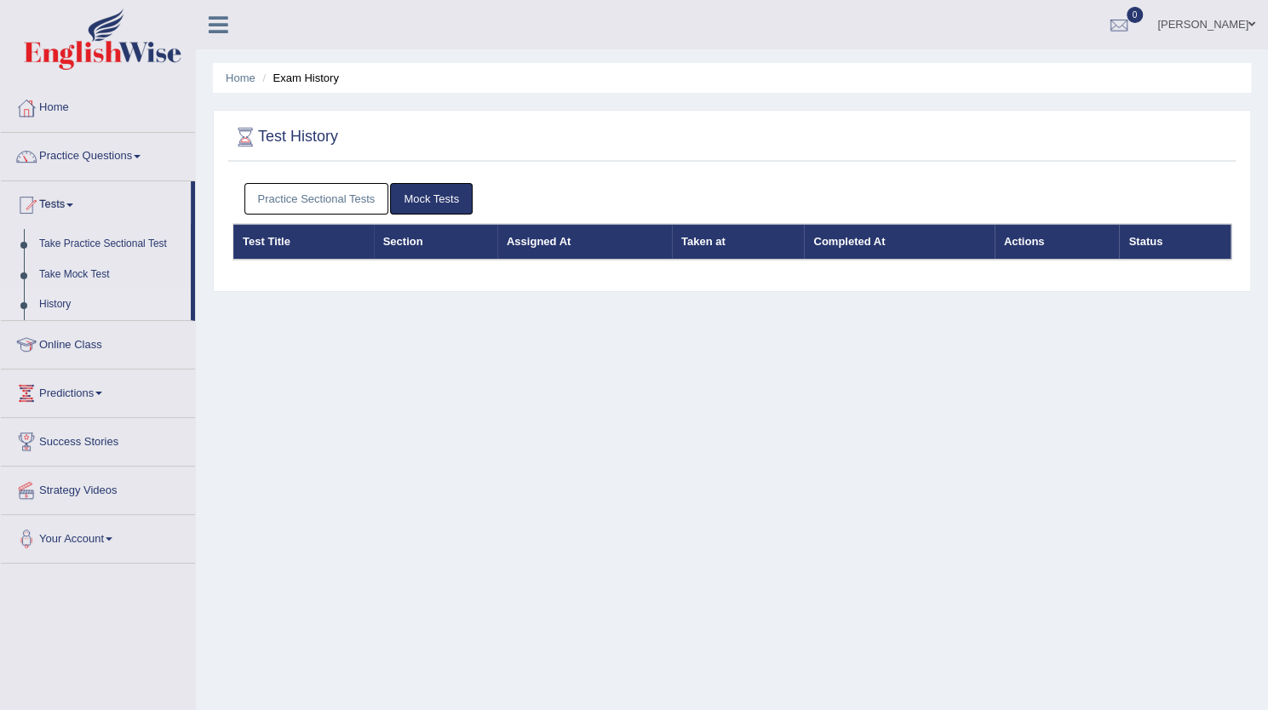
click at [333, 195] on link "Practice Sectional Tests" at bounding box center [316, 198] width 145 height 31
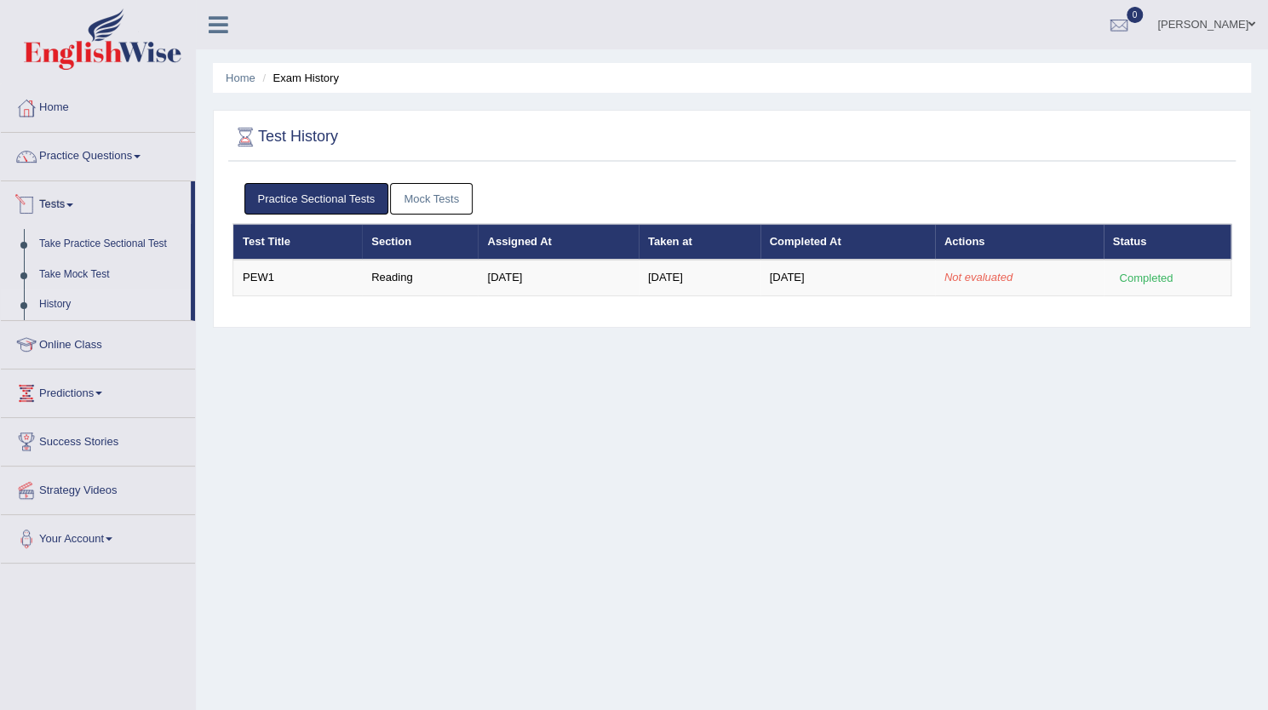
click at [111, 144] on link "Practice Questions" at bounding box center [98, 154] width 194 height 43
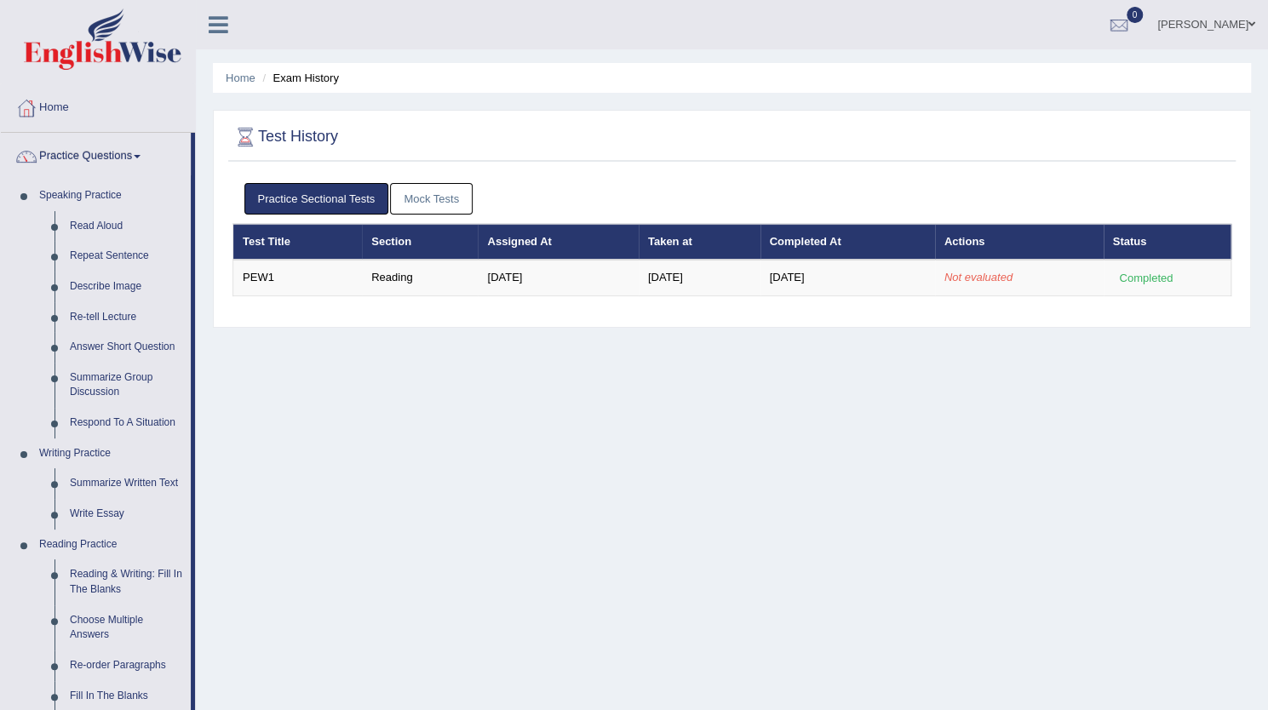
click at [111, 144] on link "Practice Questions" at bounding box center [96, 154] width 190 height 43
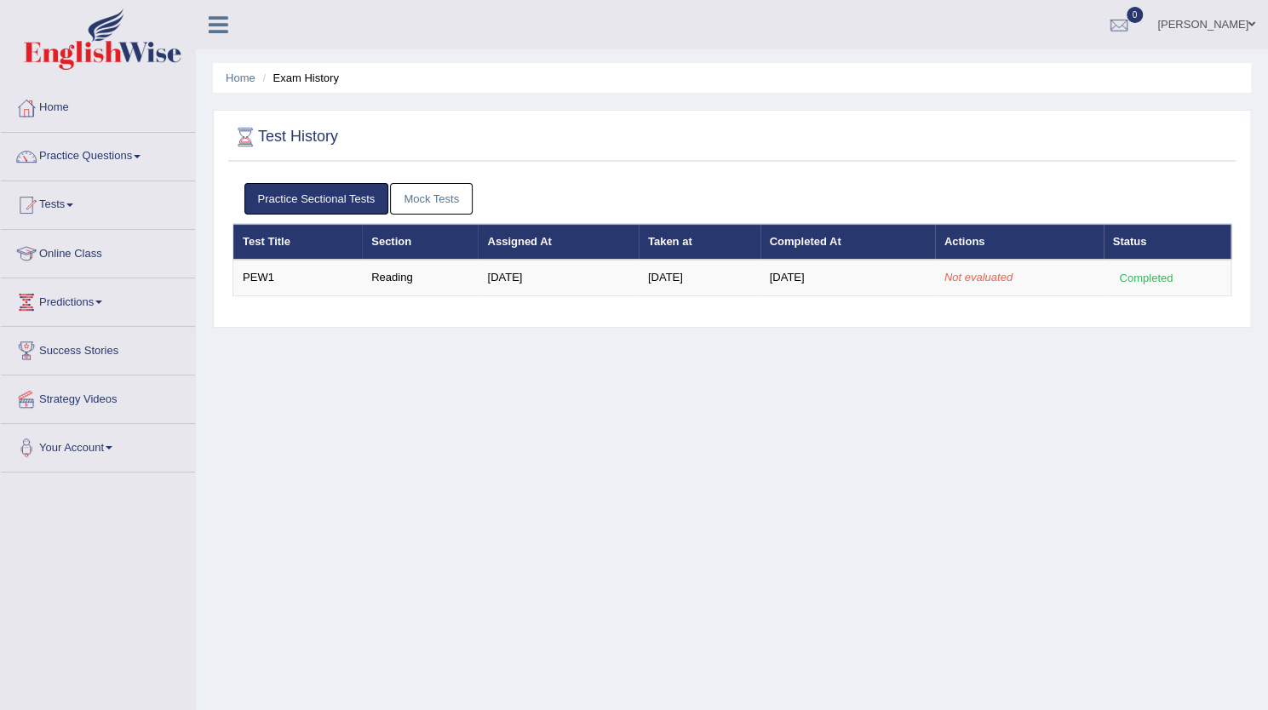
click at [455, 253] on th "Section" at bounding box center [420, 242] width 116 height 36
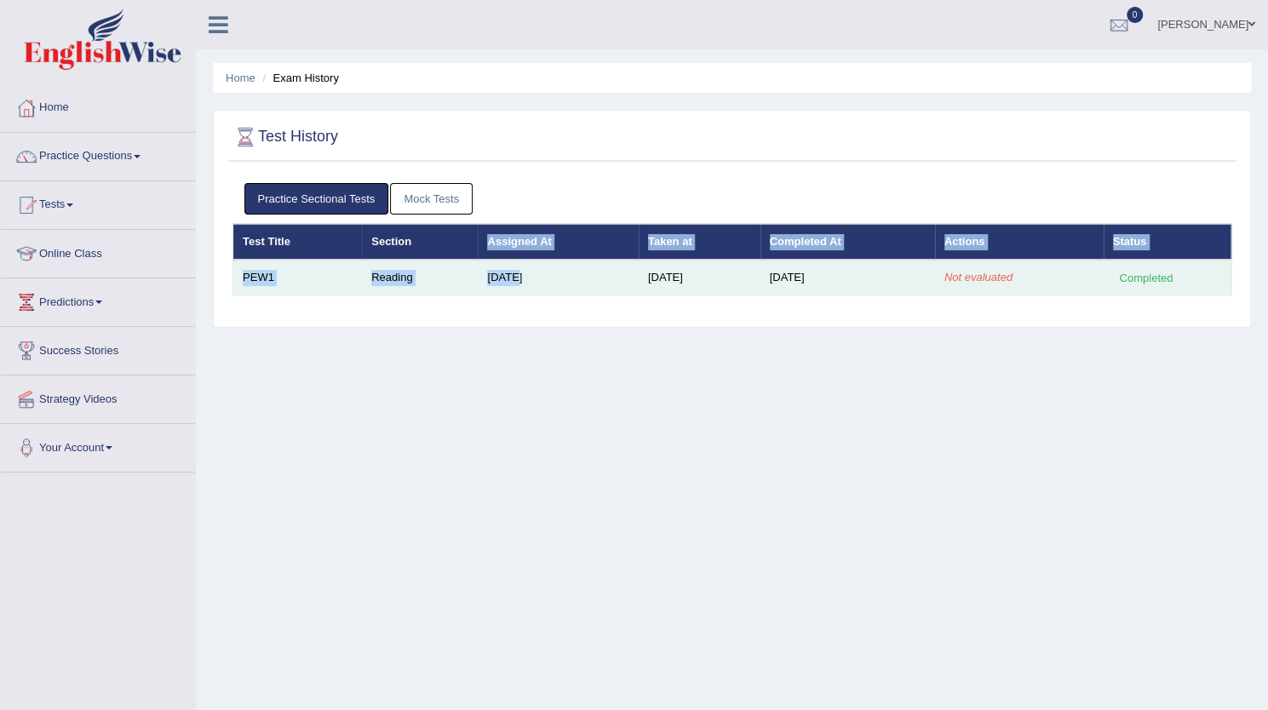
drag, startPoint x: 455, startPoint y: 253, endPoint x: 502, endPoint y: 263, distance: 47.9
click at [502, 263] on table "Test Title Section Assigned At Taken at Completed At Actions Status PEW1 Readin…" at bounding box center [731, 260] width 999 height 72
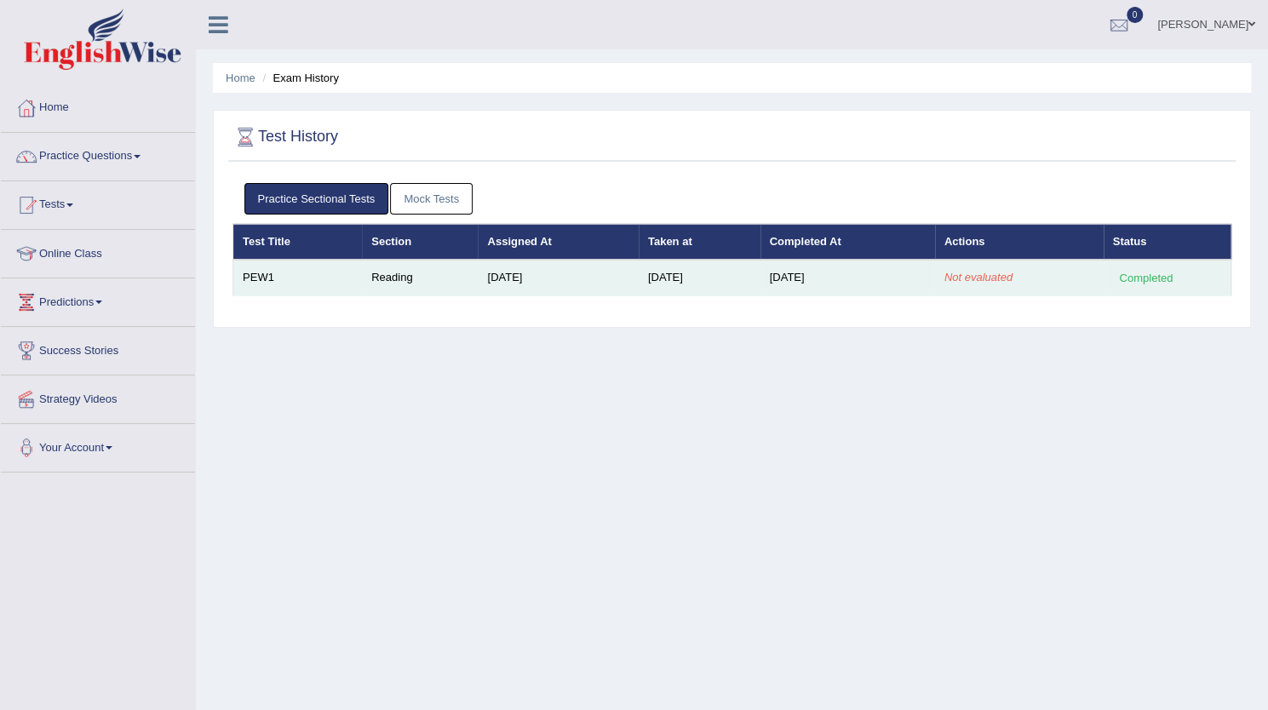
click at [727, 278] on td "Sep 22, 2025" at bounding box center [699, 278] width 122 height 36
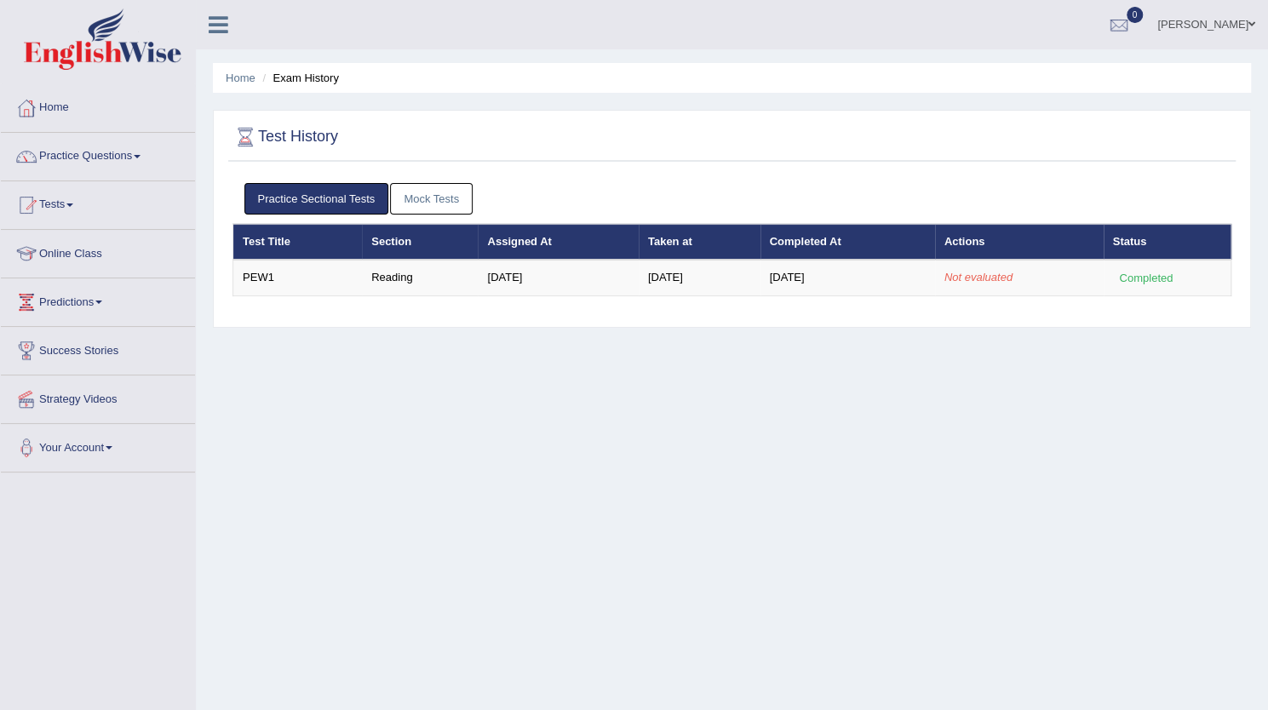
click at [1197, 16] on link "[PERSON_NAME]" at bounding box center [1205, 22] width 123 height 44
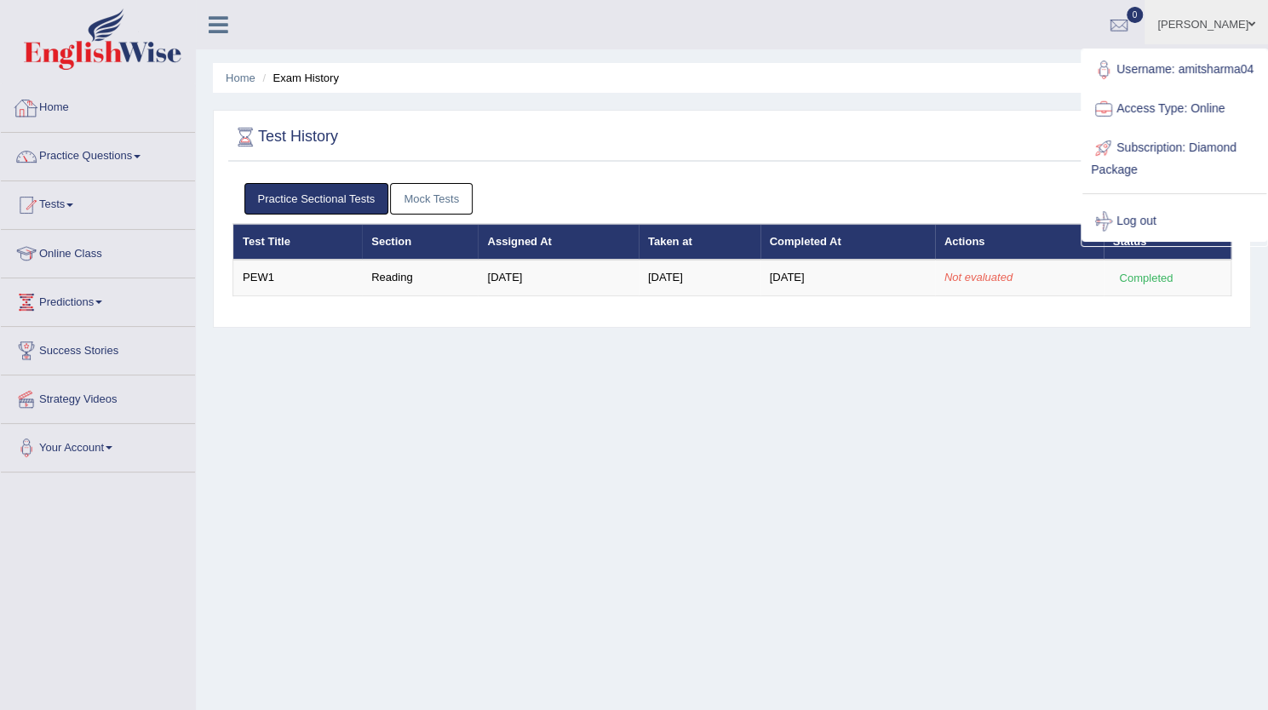
click at [220, 24] on icon at bounding box center [219, 25] width 20 height 22
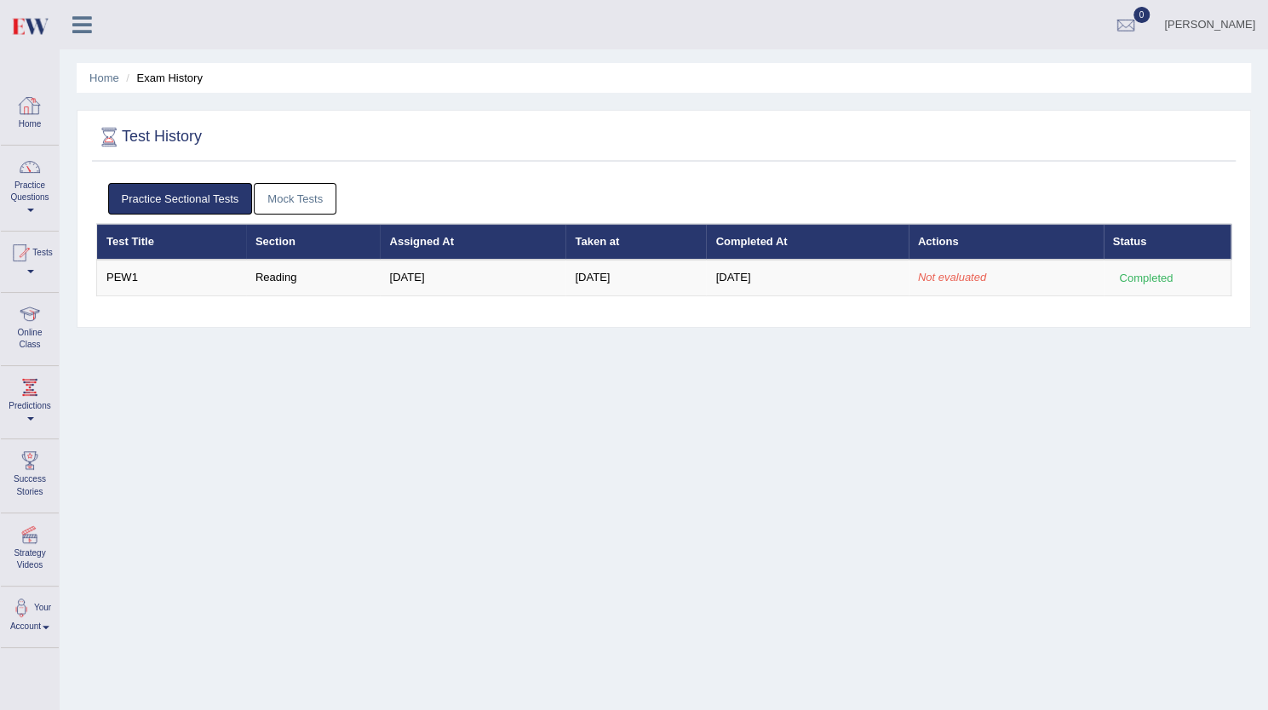
click at [220, 24] on div "Amit Sharma Toggle navigation Username: amitsharma04 Access Type: Online Subscr…" at bounding box center [664, 24] width 1208 height 49
click at [85, 16] on icon at bounding box center [82, 25] width 20 height 22
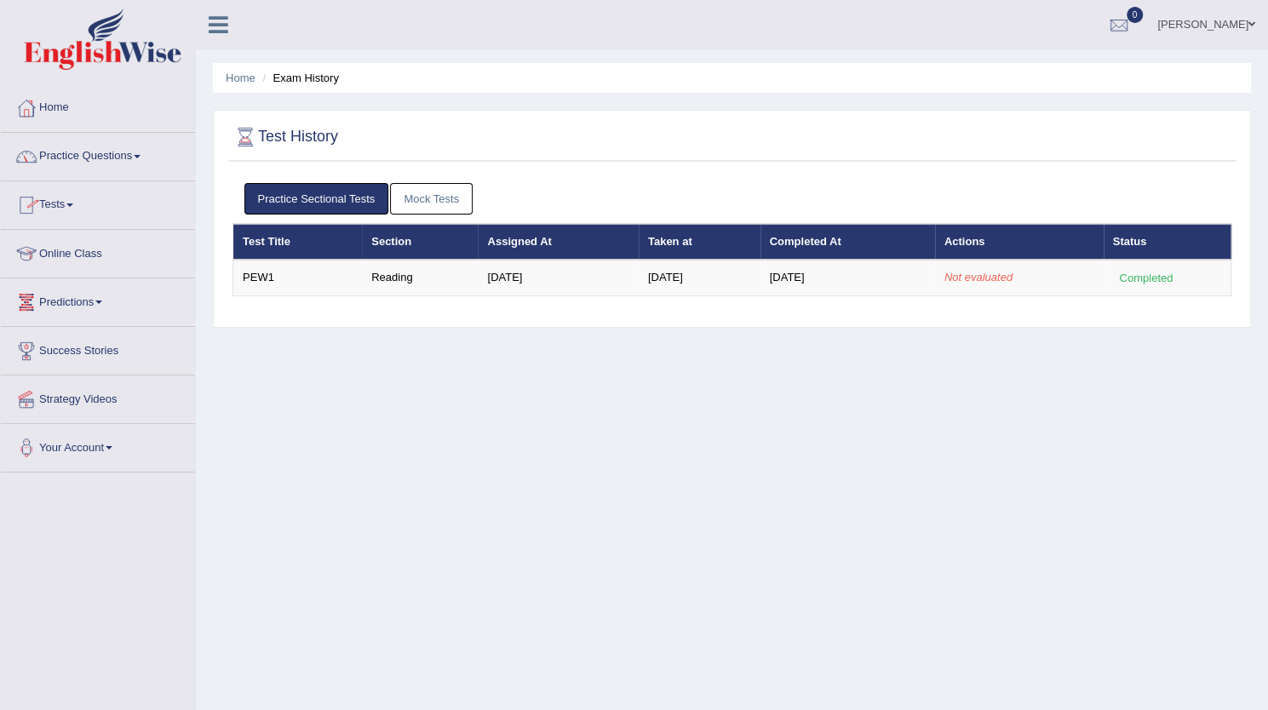
click at [72, 307] on link "Predictions" at bounding box center [98, 299] width 194 height 43
click at [96, 467] on link "Your Account" at bounding box center [98, 476] width 194 height 43
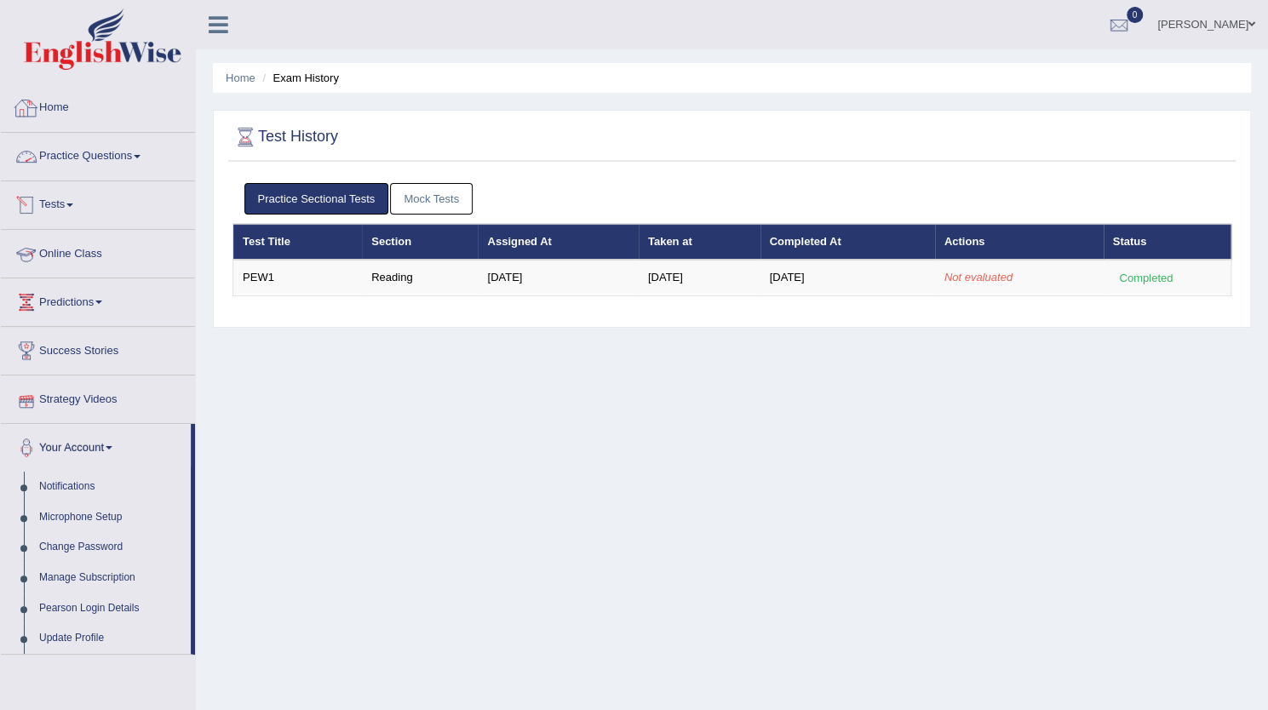
click at [66, 108] on link "Home" at bounding box center [98, 105] width 194 height 43
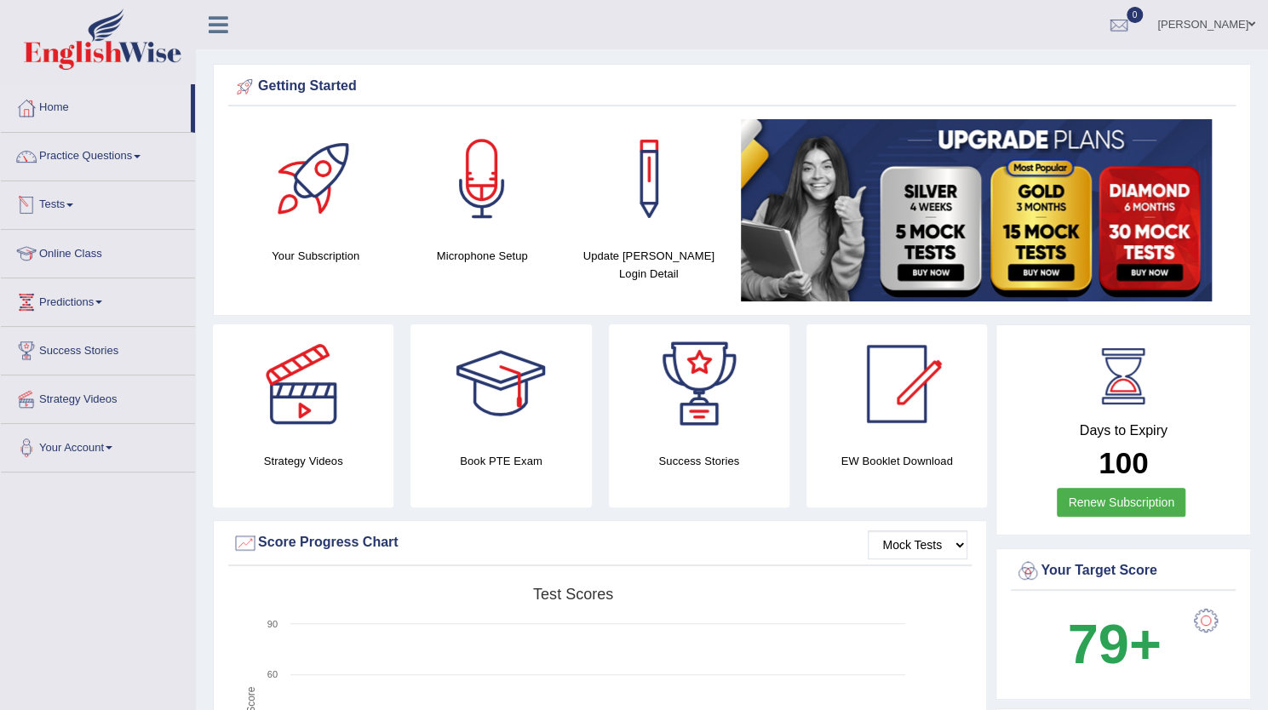
click at [61, 204] on link "Tests" at bounding box center [98, 202] width 194 height 43
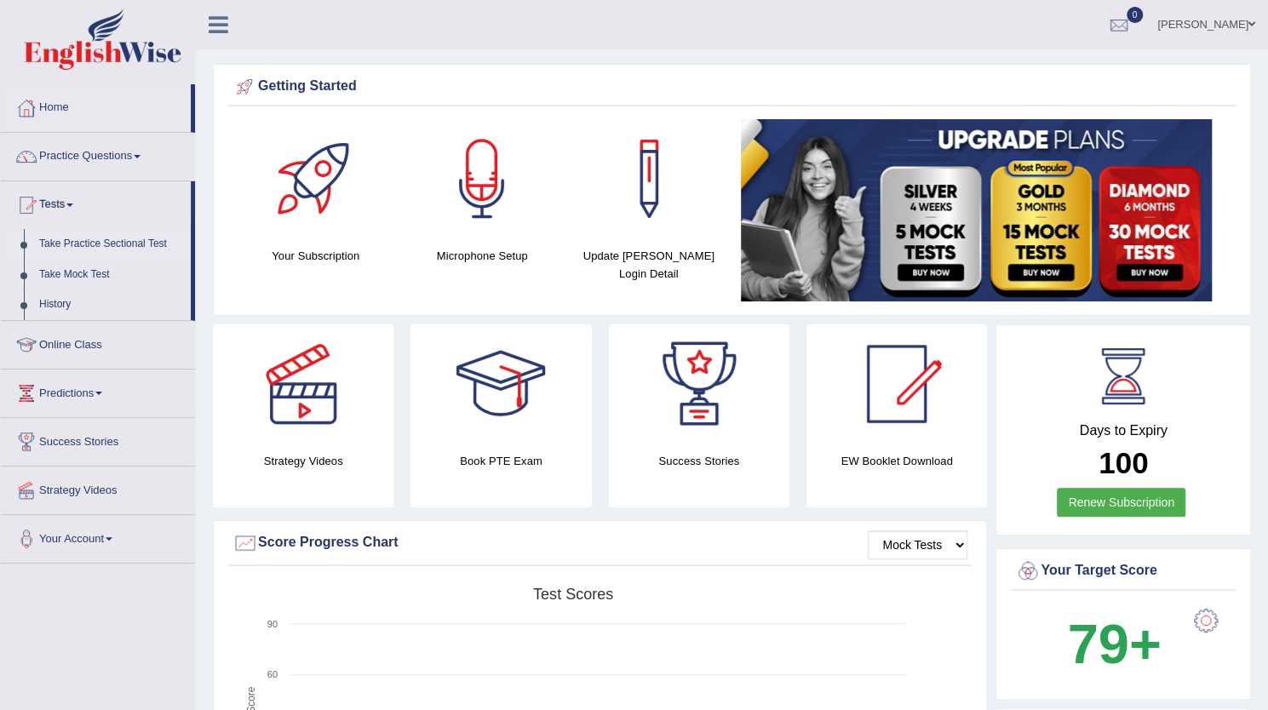
click at [97, 246] on link "Take Practice Sectional Test" at bounding box center [110, 244] width 159 height 31
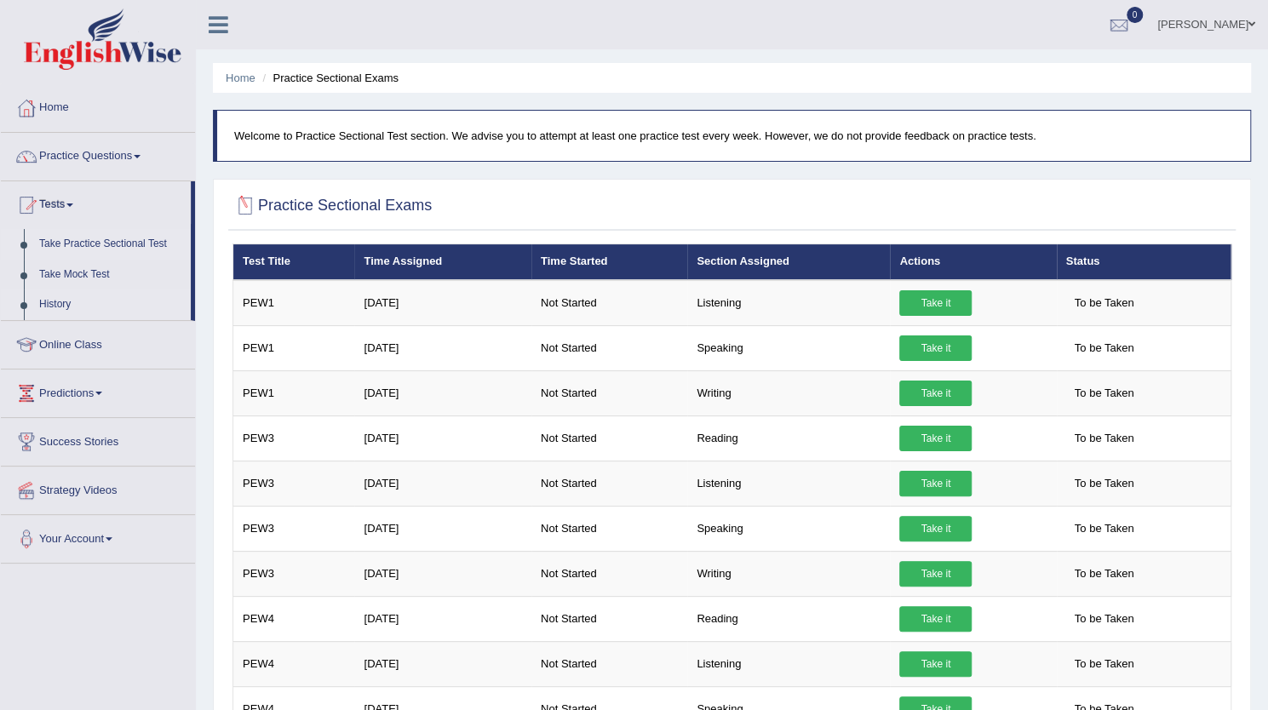
click at [46, 299] on link "History" at bounding box center [110, 304] width 159 height 31
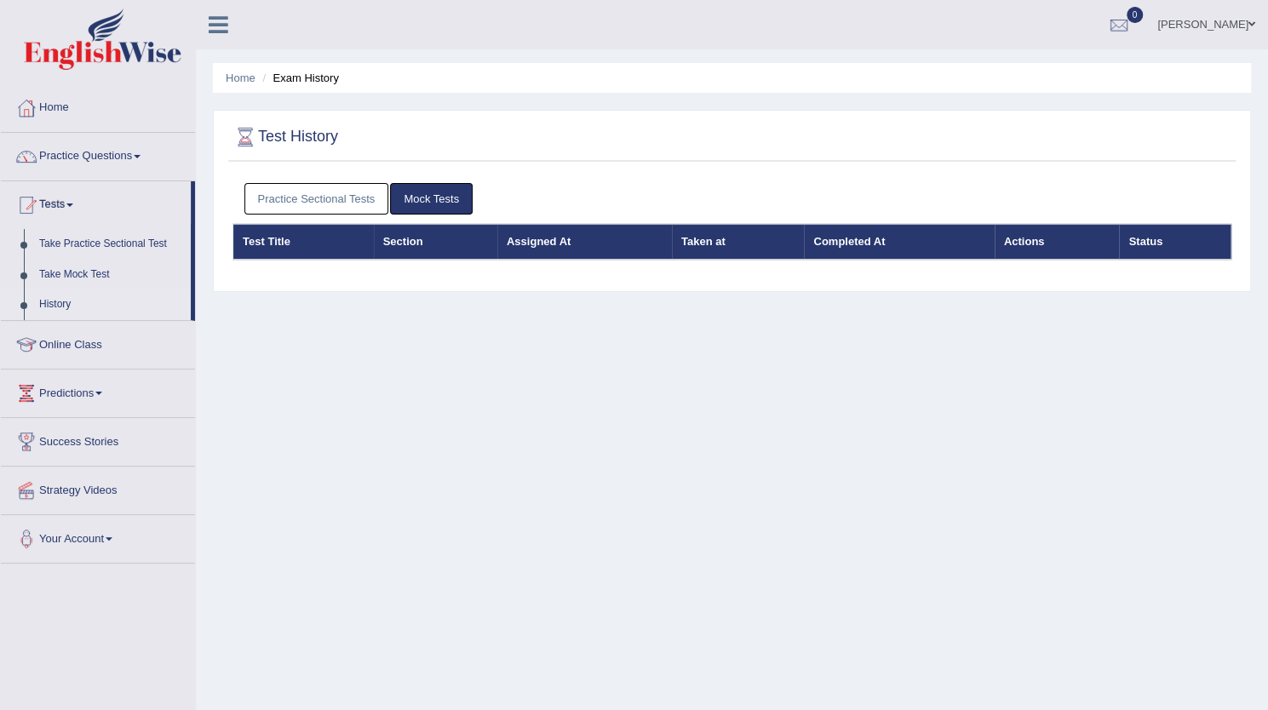
click at [281, 207] on link "Practice Sectional Tests" at bounding box center [316, 198] width 145 height 31
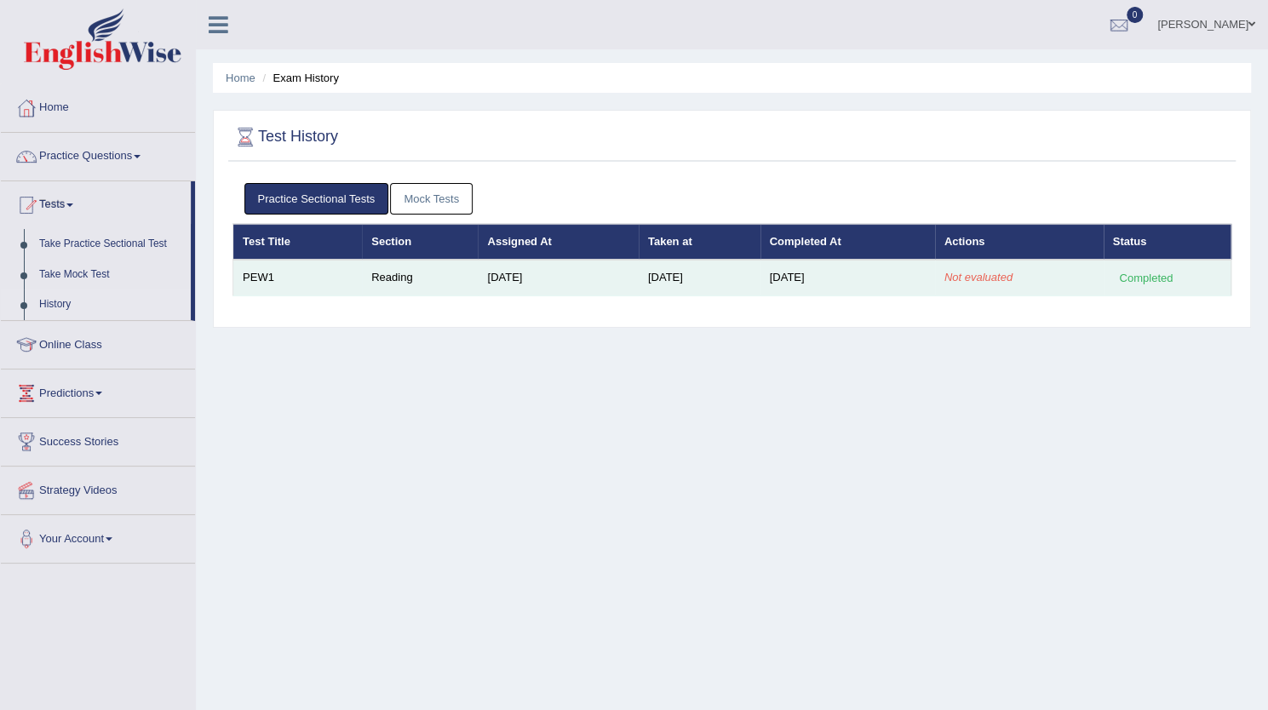
click at [1134, 281] on div "Completed" at bounding box center [1146, 278] width 66 height 18
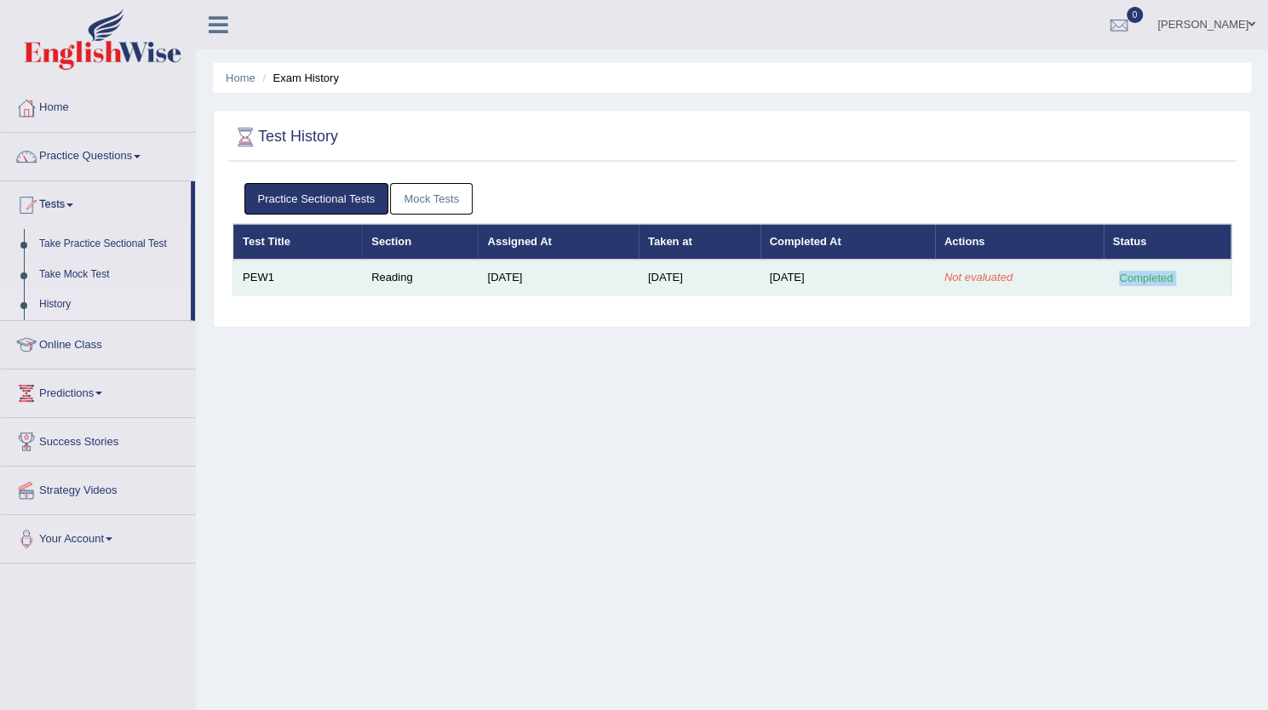
click at [1134, 281] on div "Completed" at bounding box center [1146, 278] width 66 height 18
click at [380, 260] on td "Reading" at bounding box center [420, 278] width 116 height 36
click at [376, 272] on td "Reading" at bounding box center [420, 278] width 116 height 36
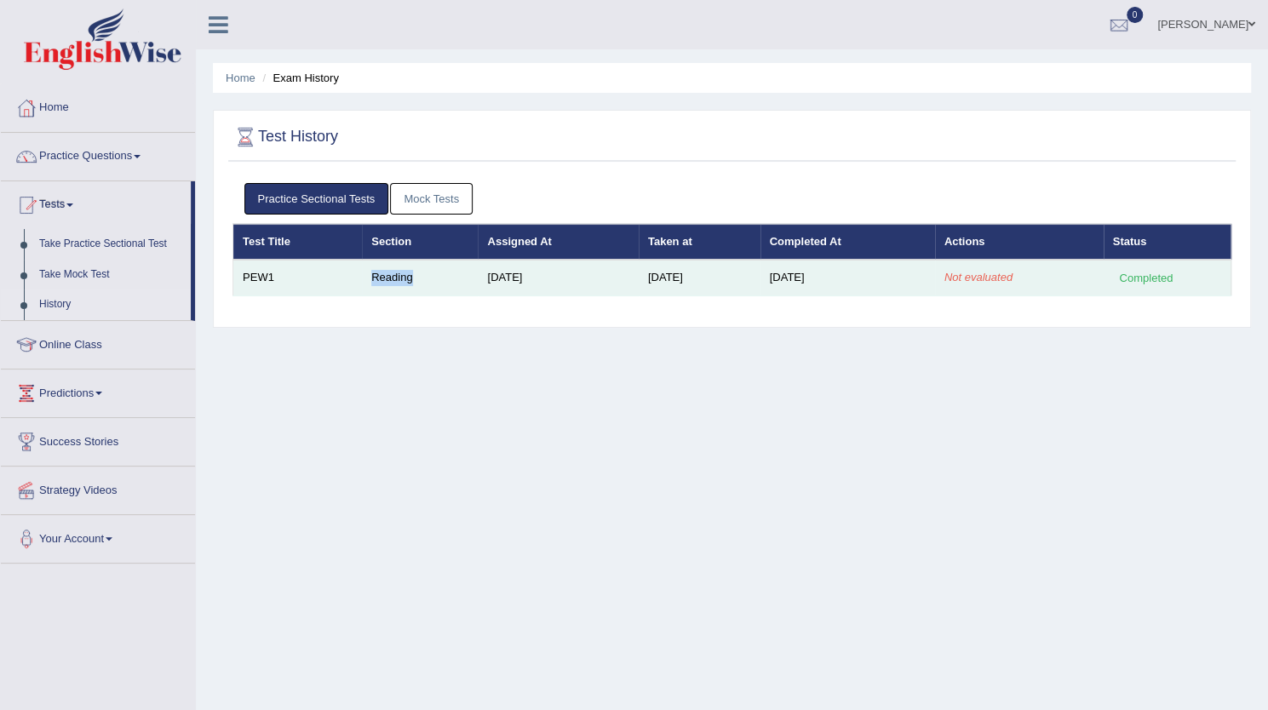
click at [376, 272] on td "Reading" at bounding box center [420, 278] width 116 height 36
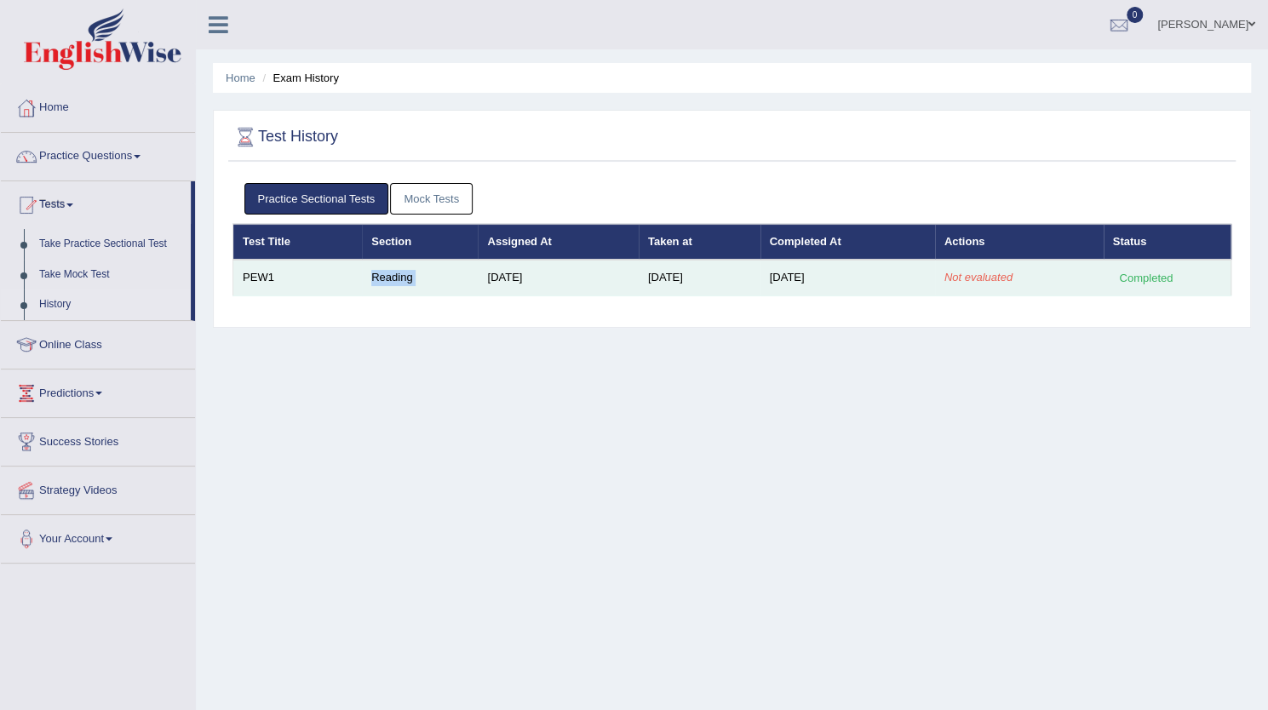
click at [376, 272] on td "Reading" at bounding box center [420, 278] width 116 height 36
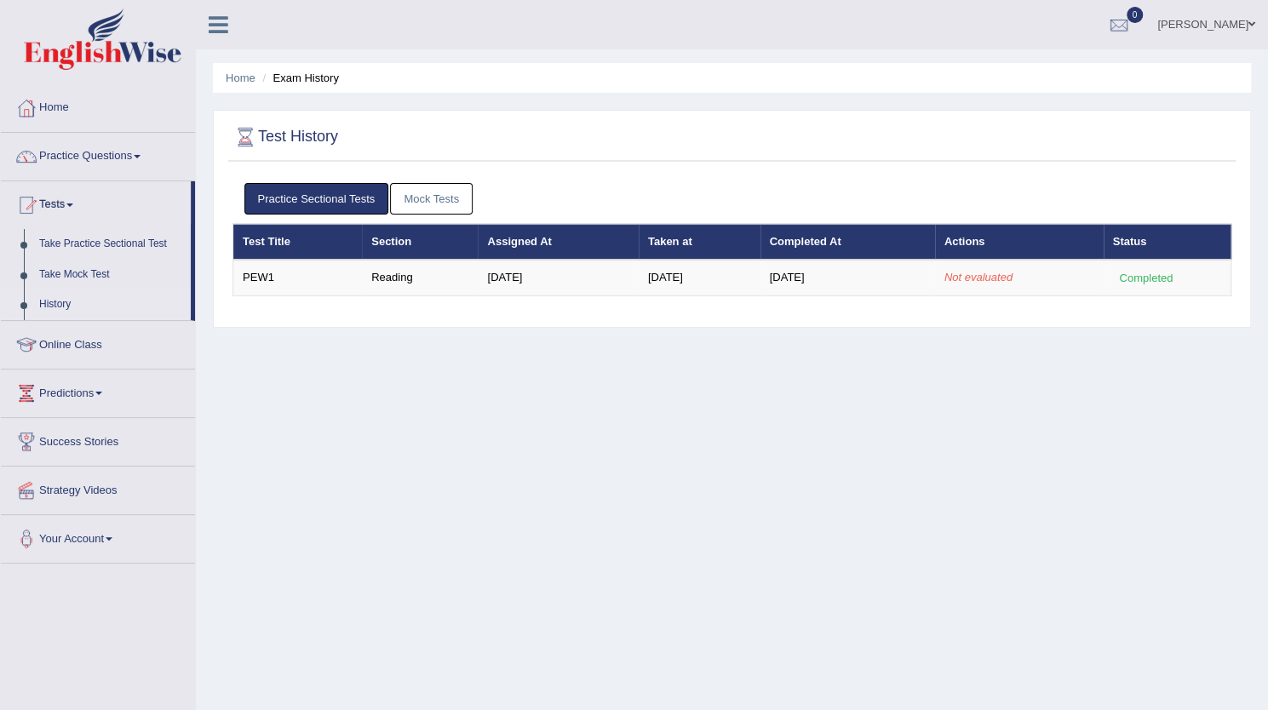
click at [405, 350] on div "Home Exam History Test History Practice Sectional Tests Mock Tests Test Title S…" at bounding box center [732, 425] width 1072 height 851
